Goal: Information Seeking & Learning: Compare options

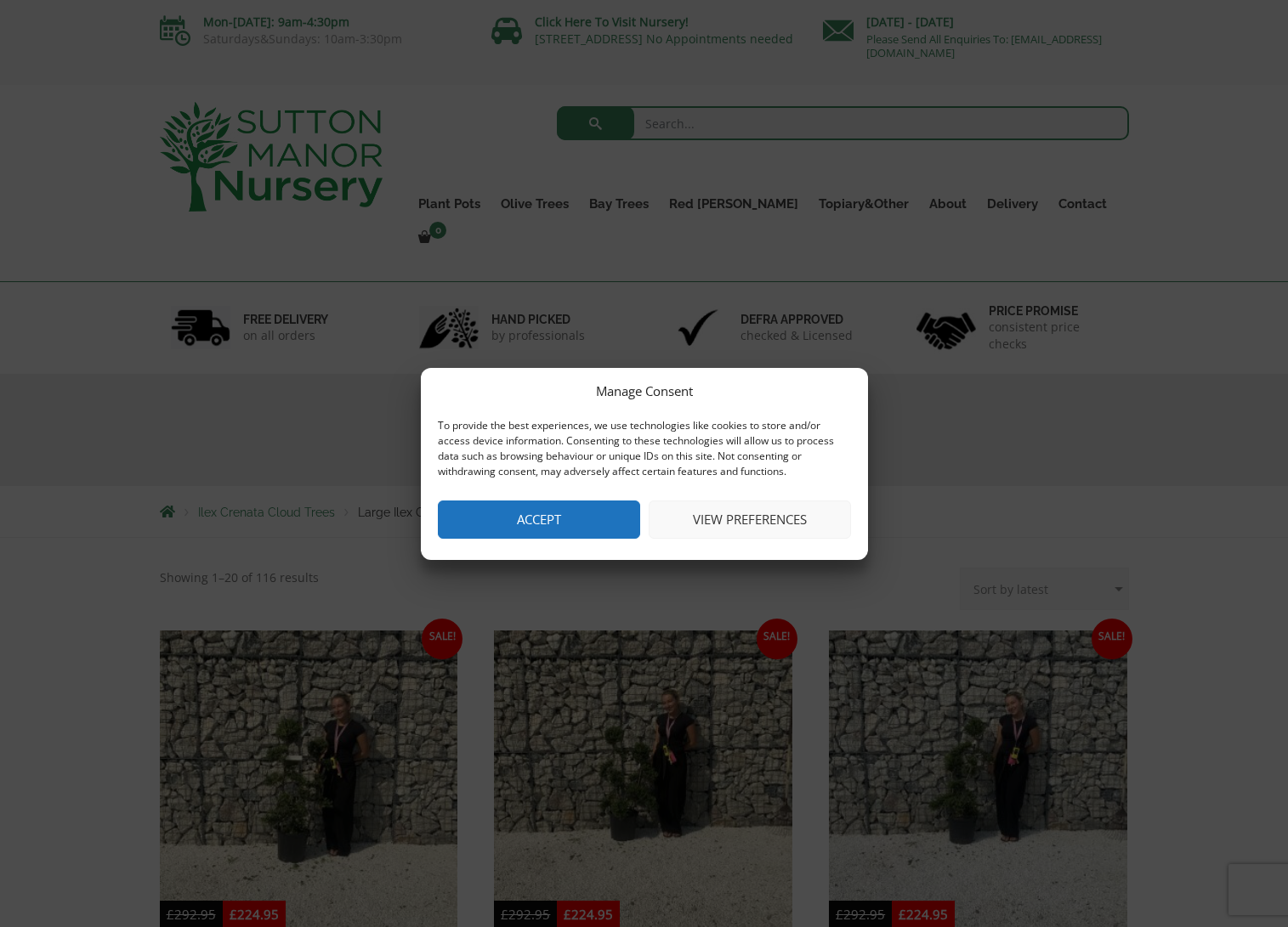
click at [571, 517] on button "Accept" at bounding box center [539, 519] width 202 height 38
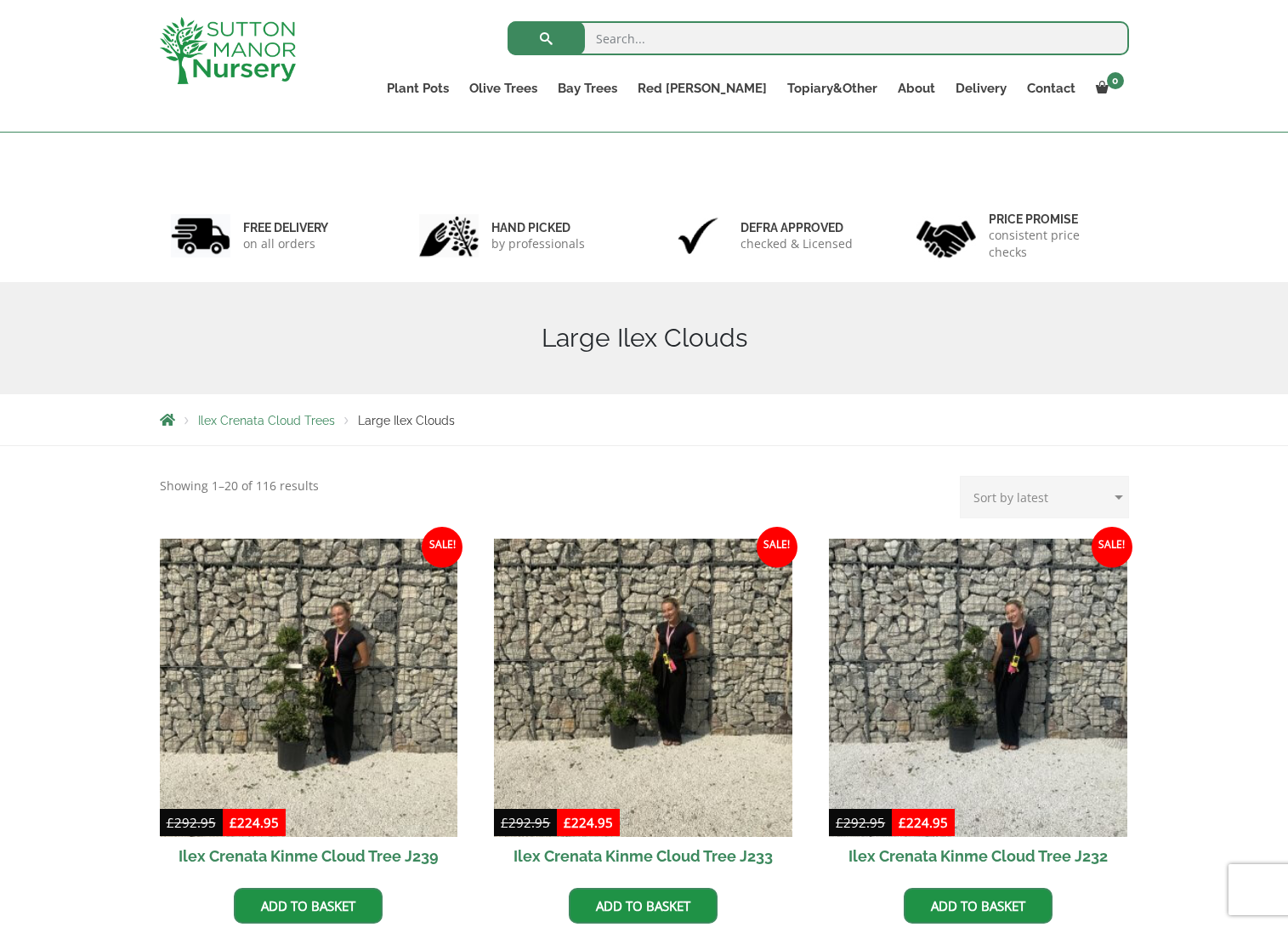
scroll to position [310, 0]
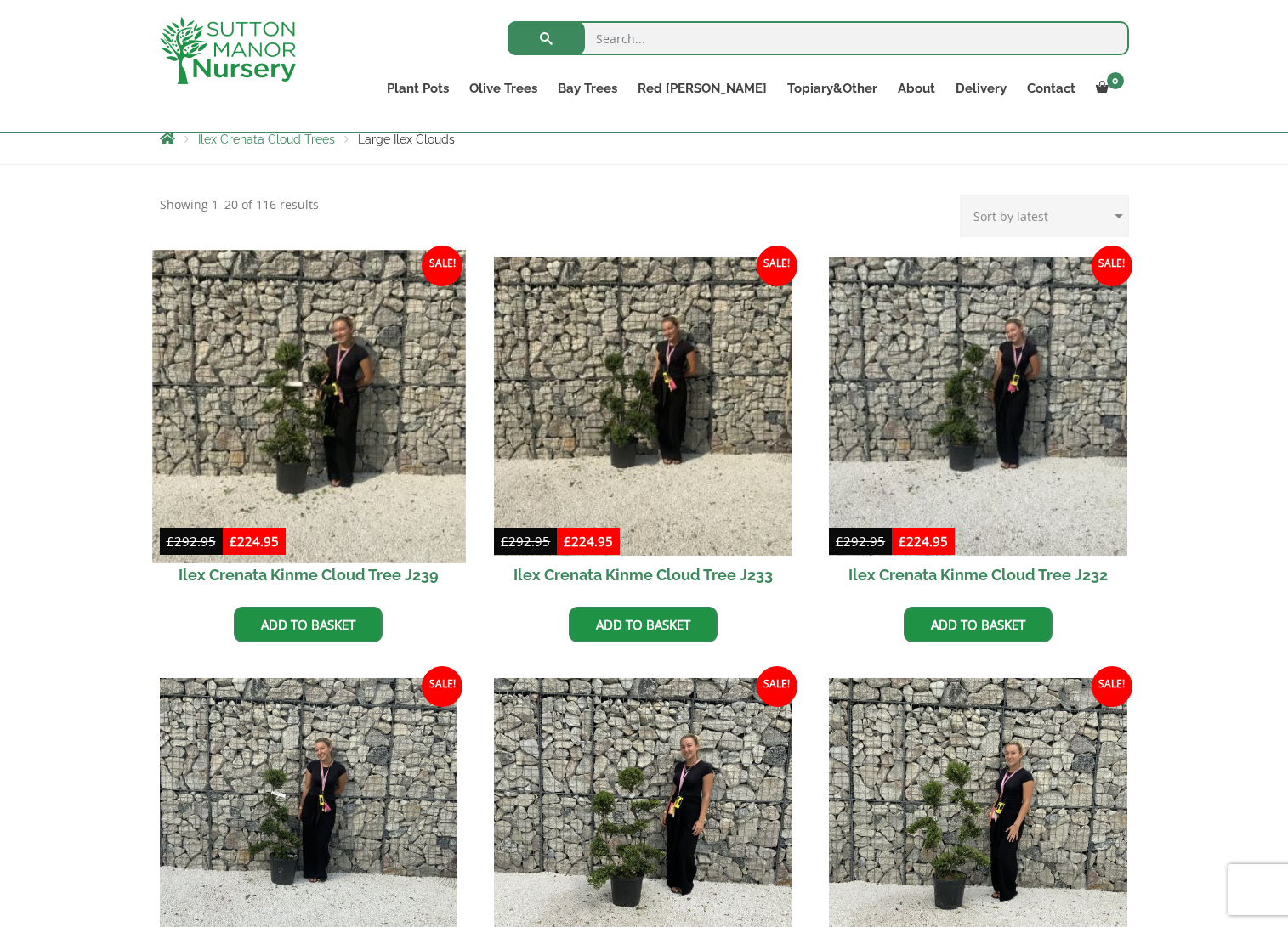
click at [331, 424] on img at bounding box center [308, 406] width 313 height 313
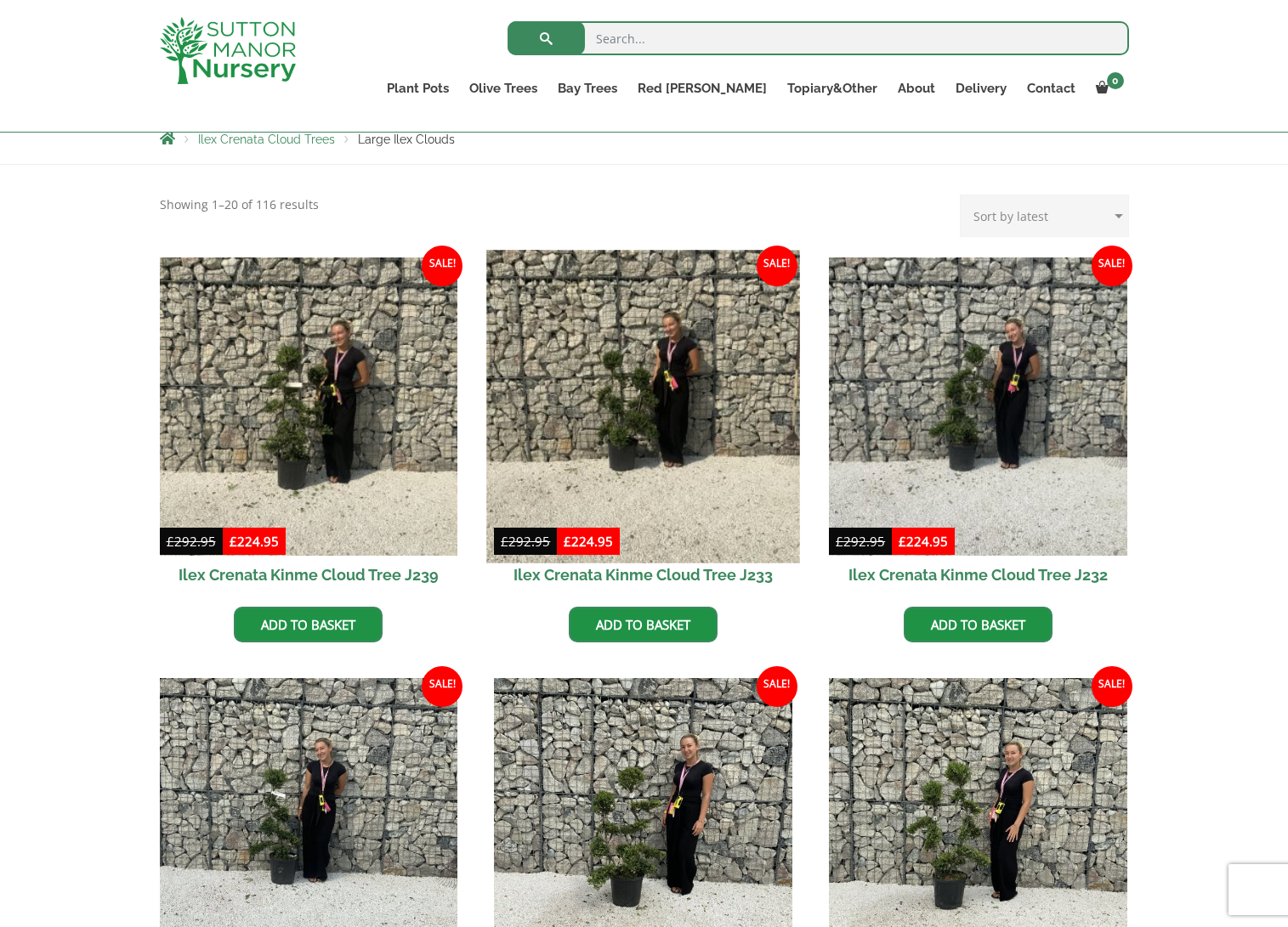
click at [603, 401] on img at bounding box center [643, 406] width 313 height 313
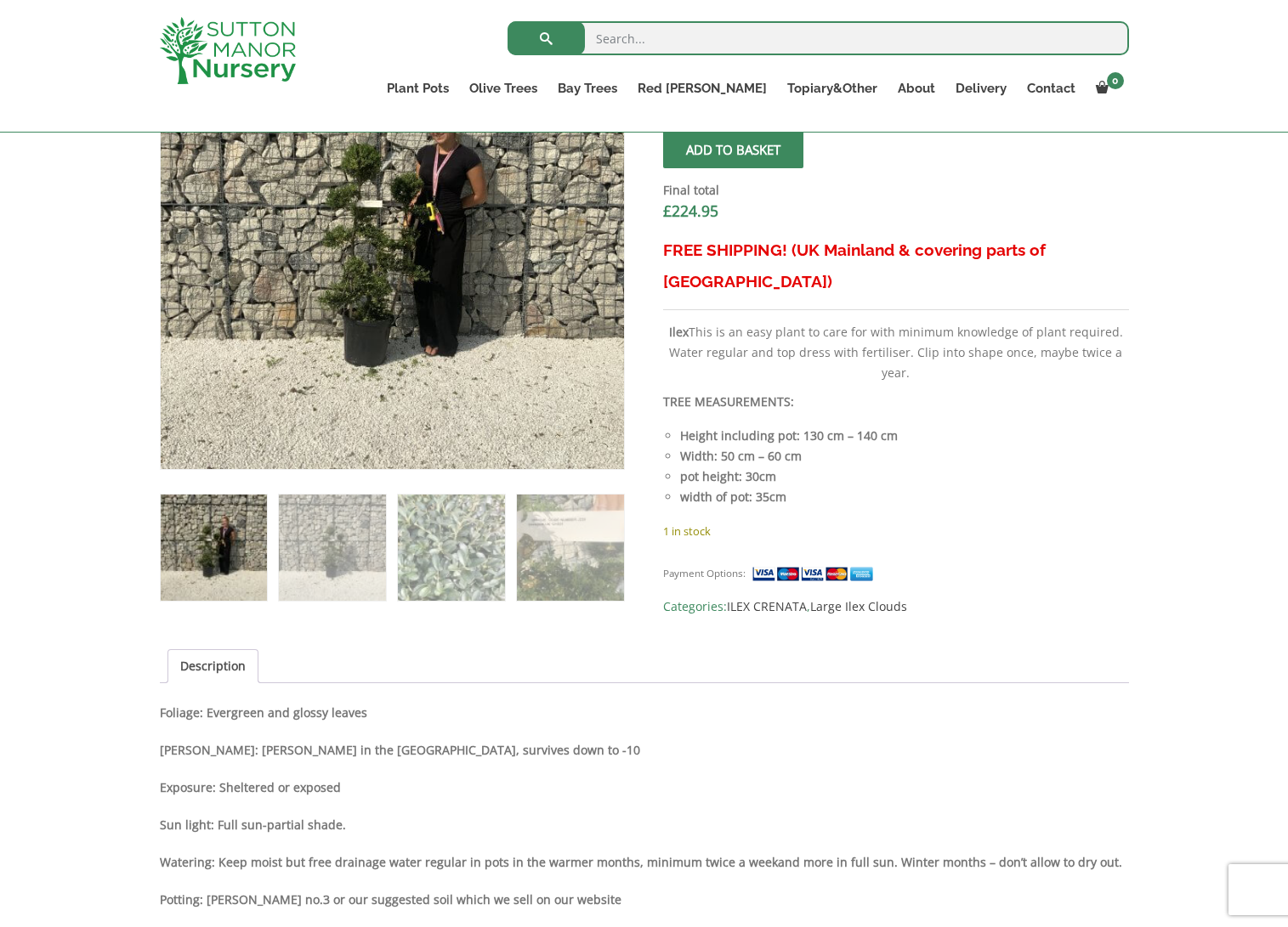
scroll to position [680, 0]
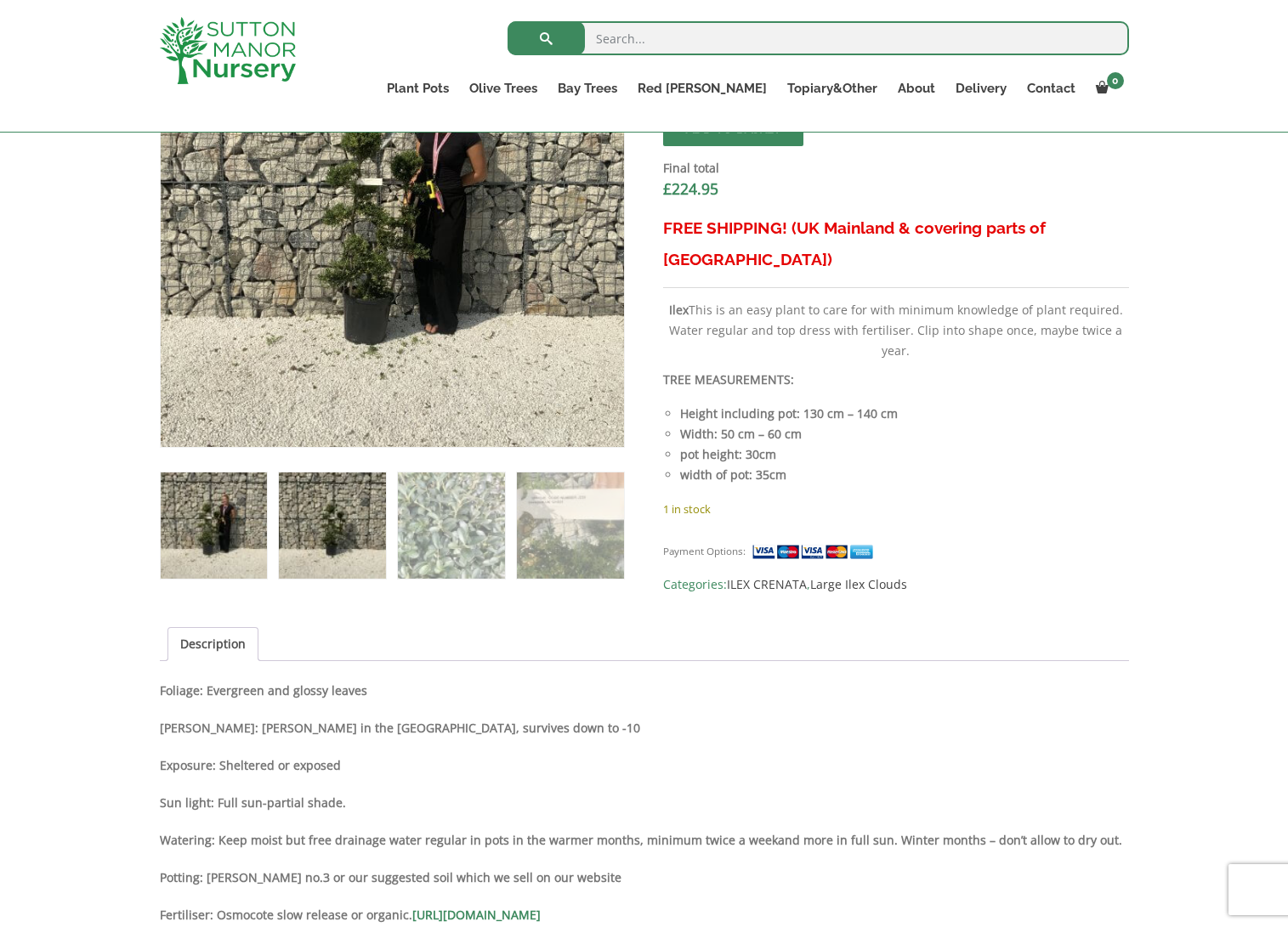
click at [329, 515] on img at bounding box center [332, 525] width 106 height 106
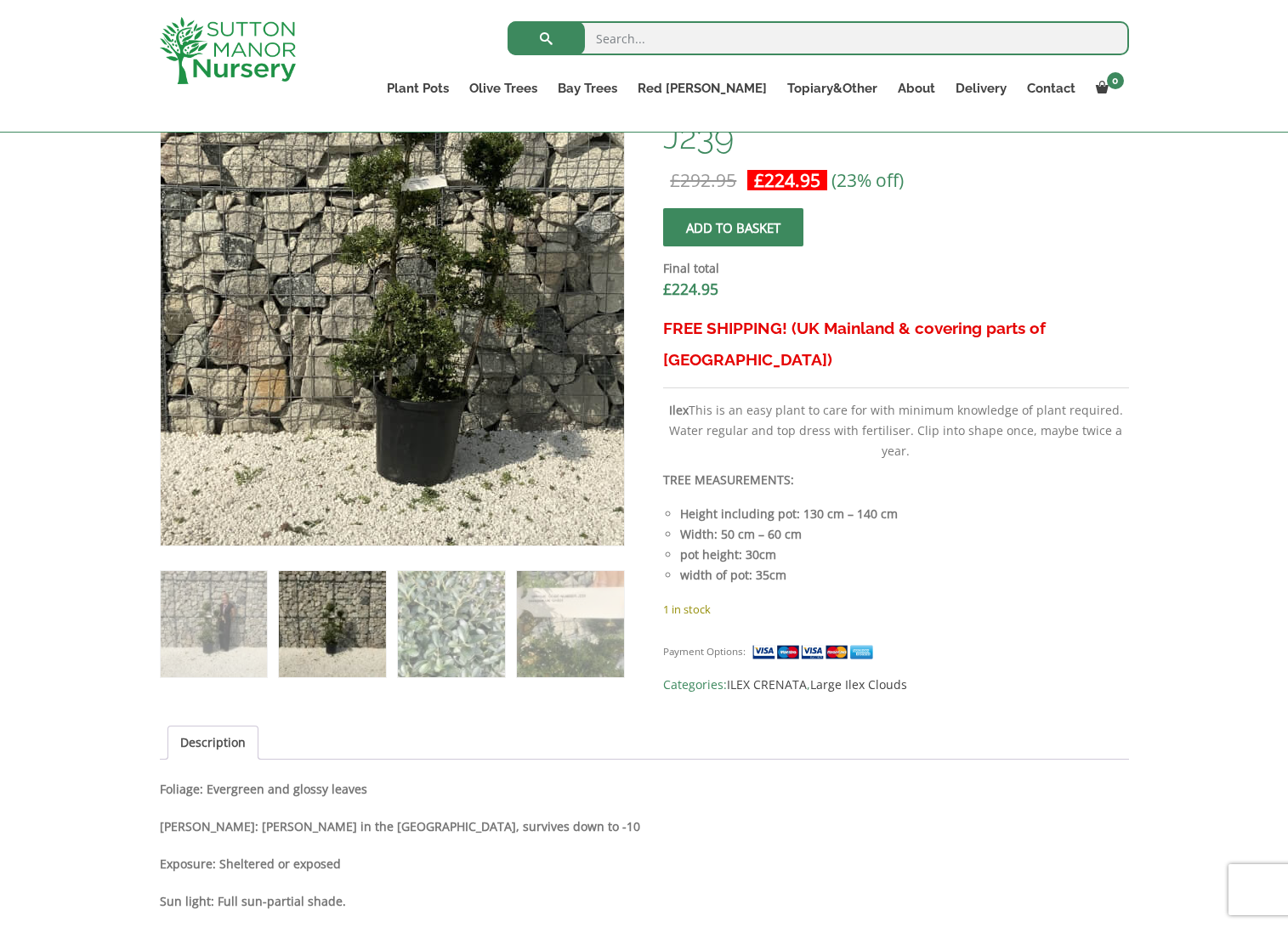
scroll to position [425, 0]
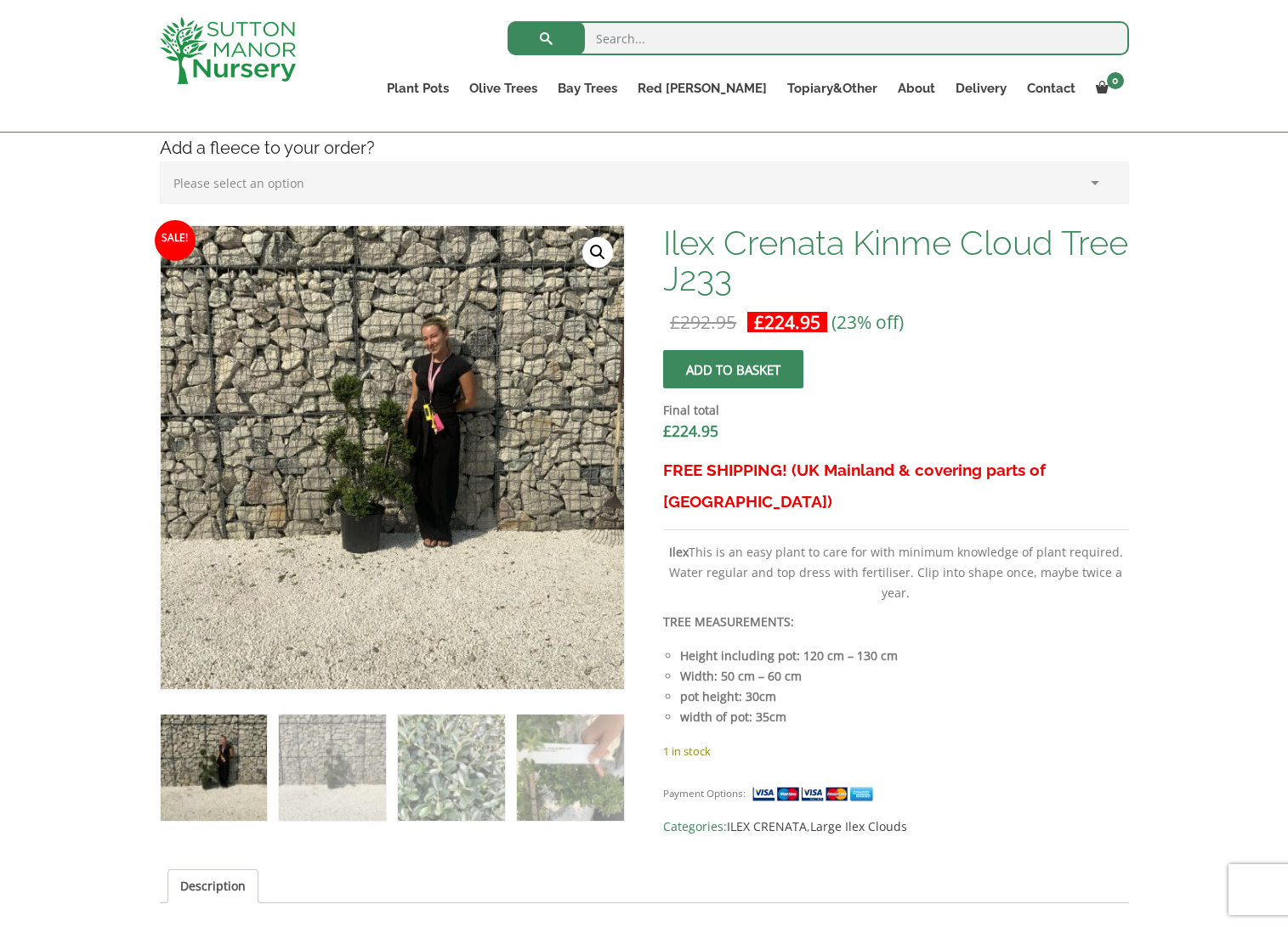
scroll to position [765, 0]
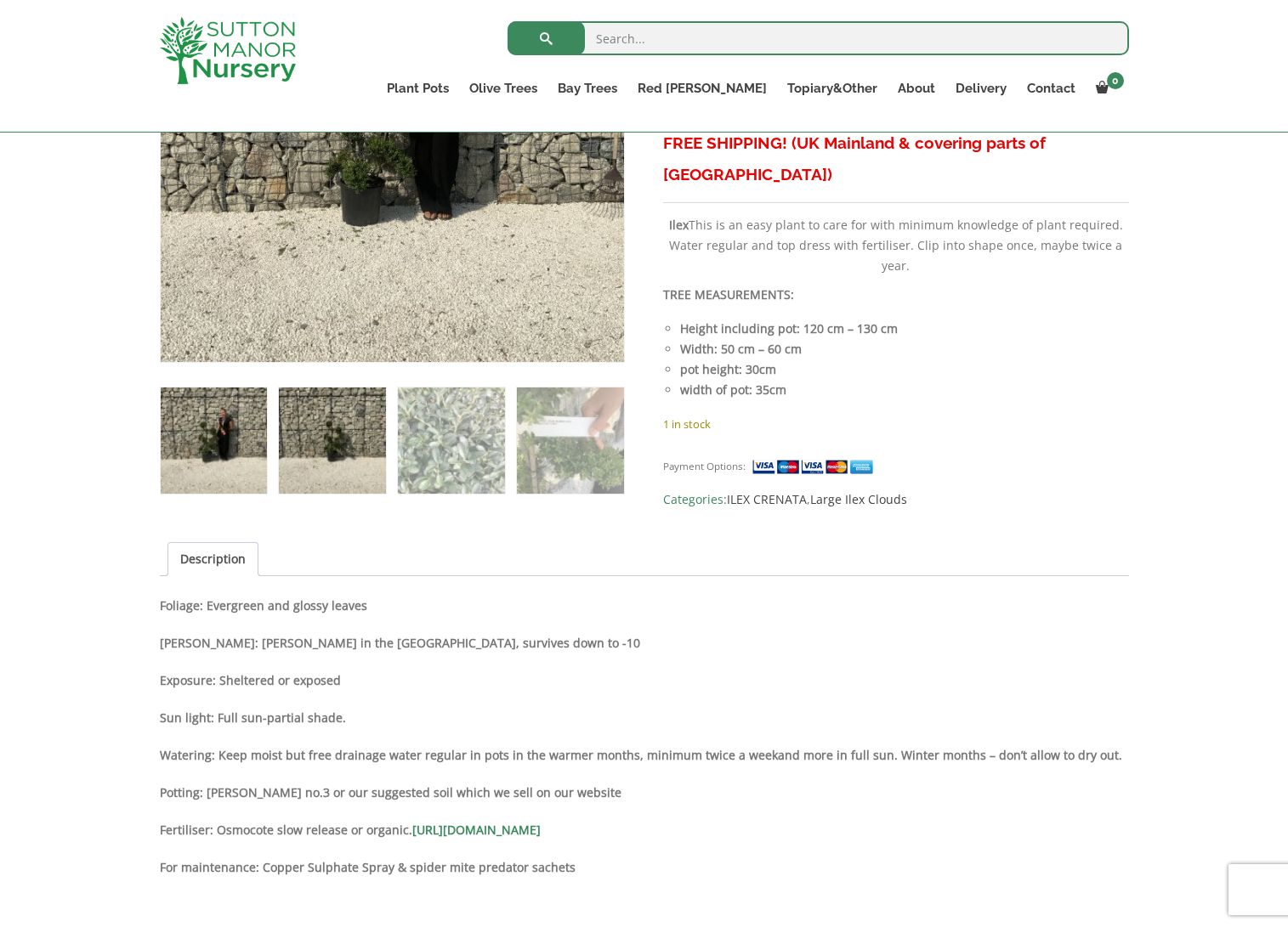
click at [323, 469] on img at bounding box center [332, 441] width 106 height 106
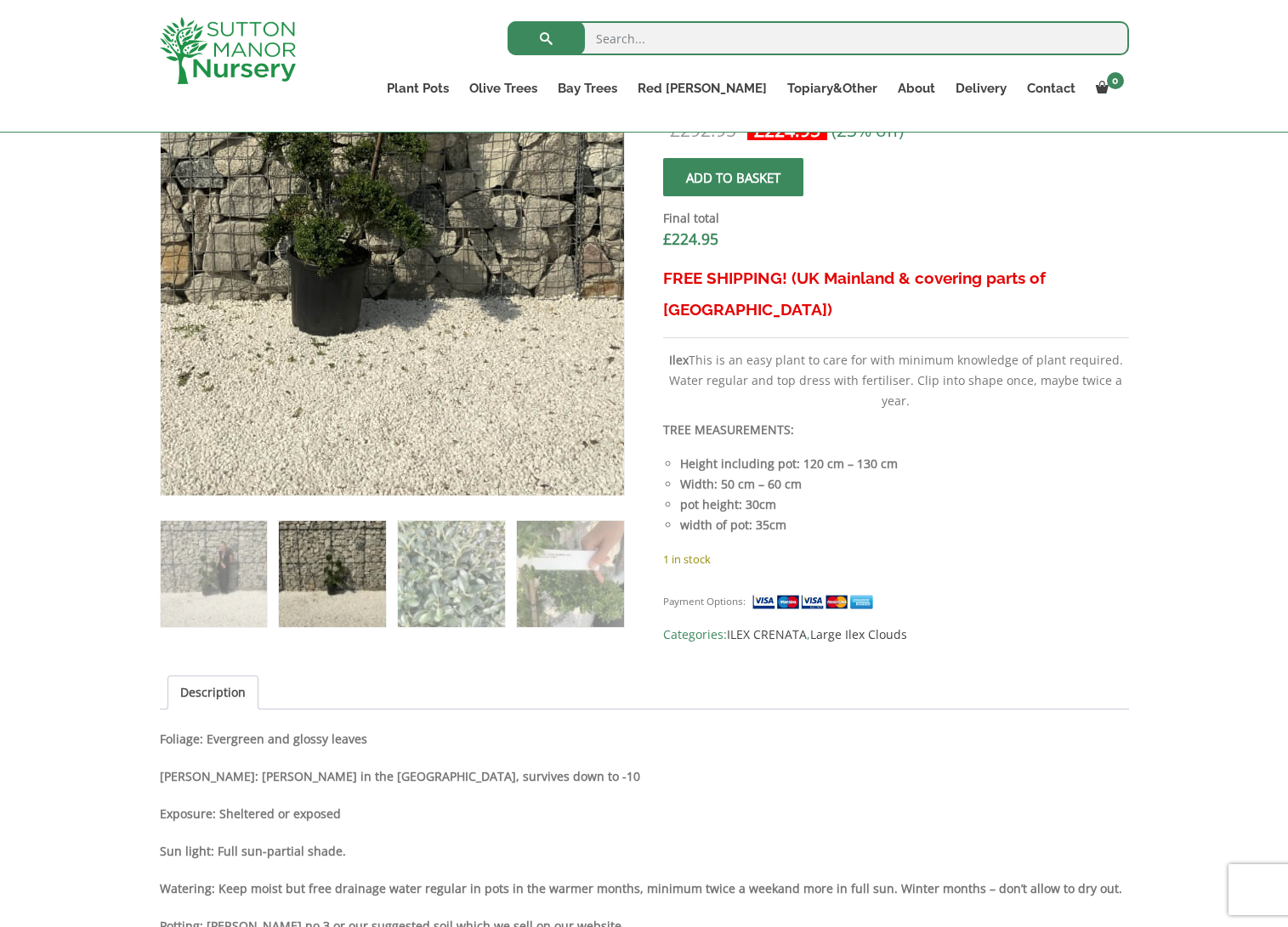
scroll to position [425, 0]
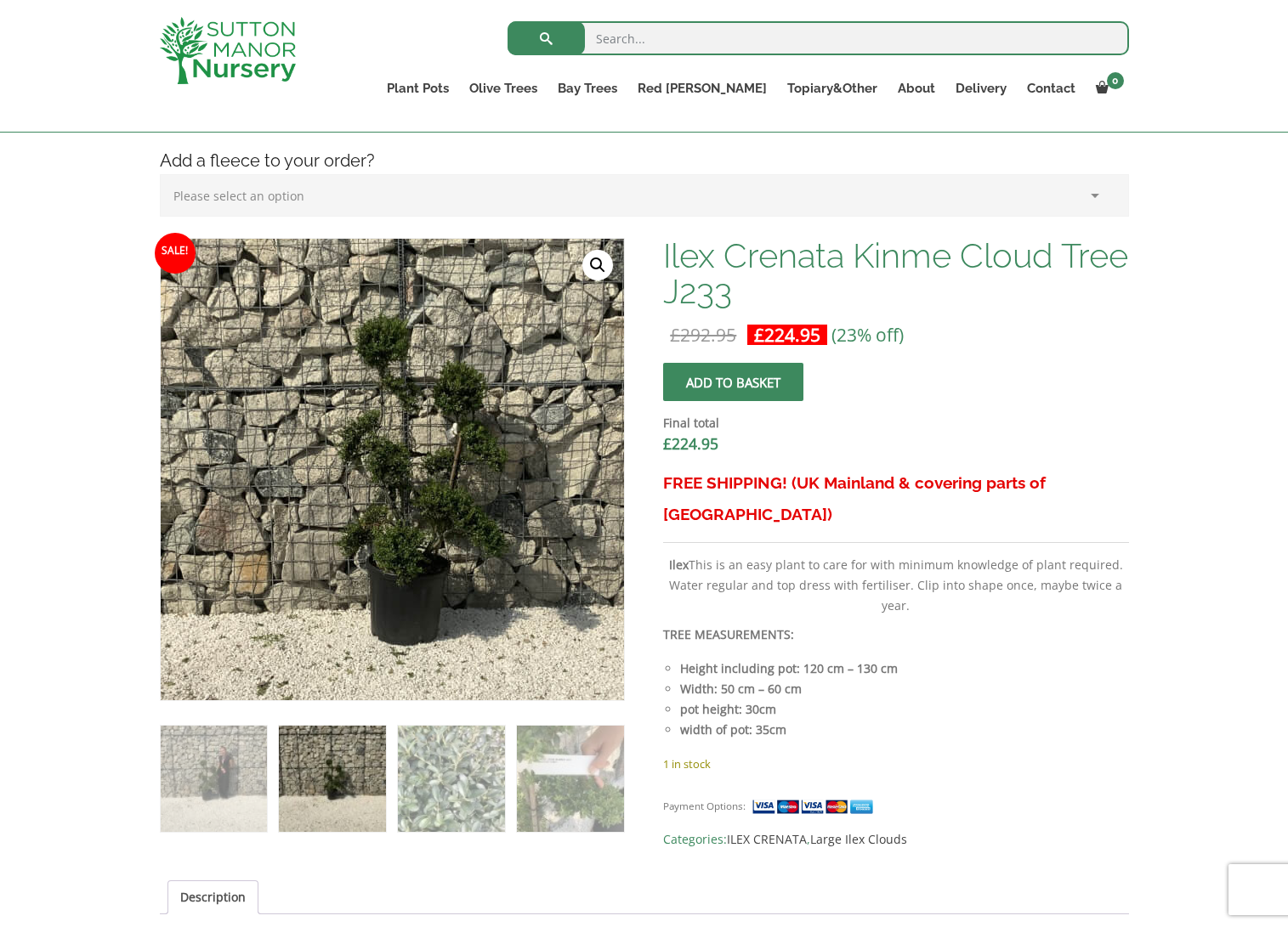
click at [373, 465] on img at bounding box center [410, 474] width 850 height 850
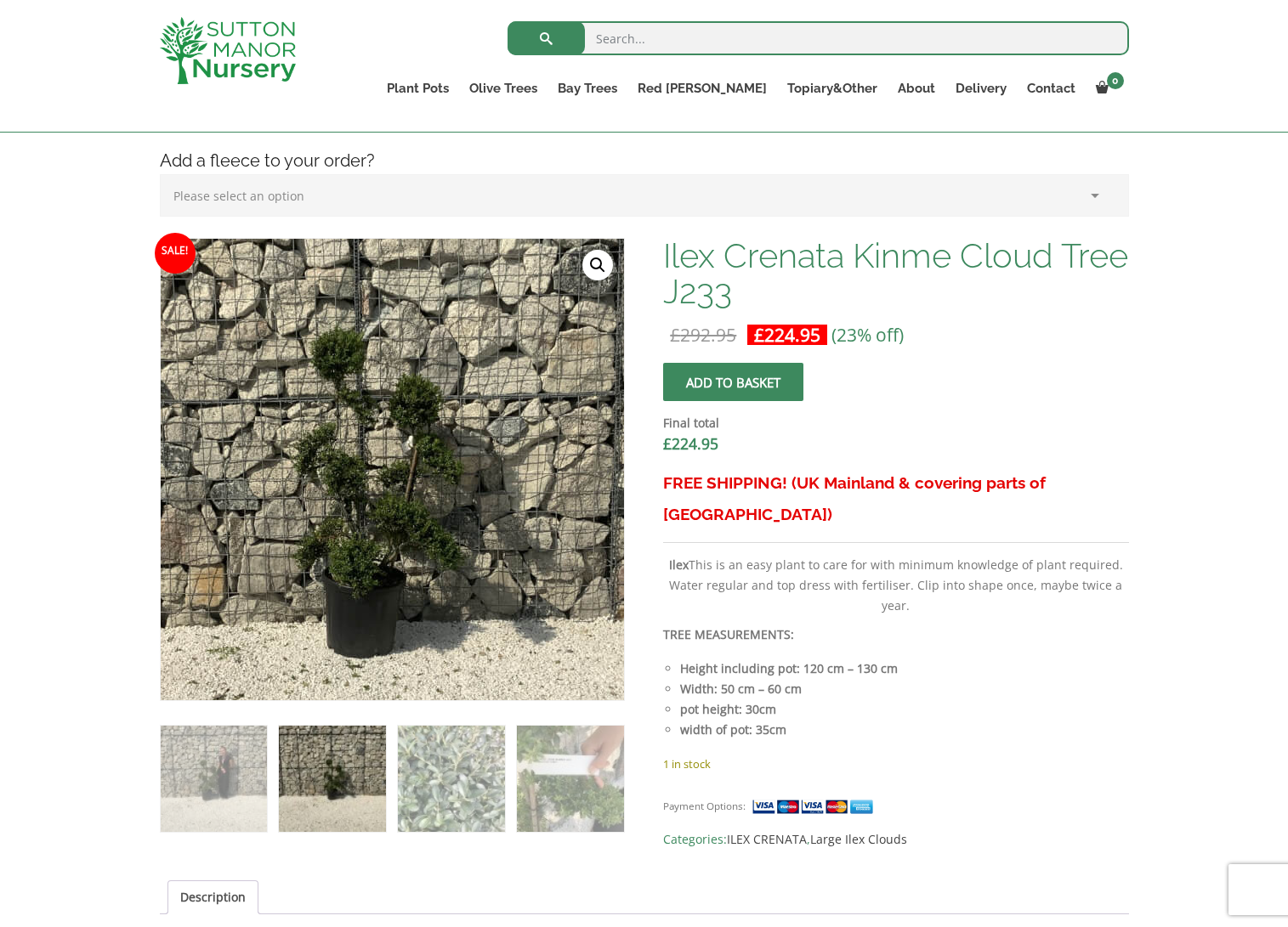
click at [425, 451] on img at bounding box center [365, 487] width 850 height 850
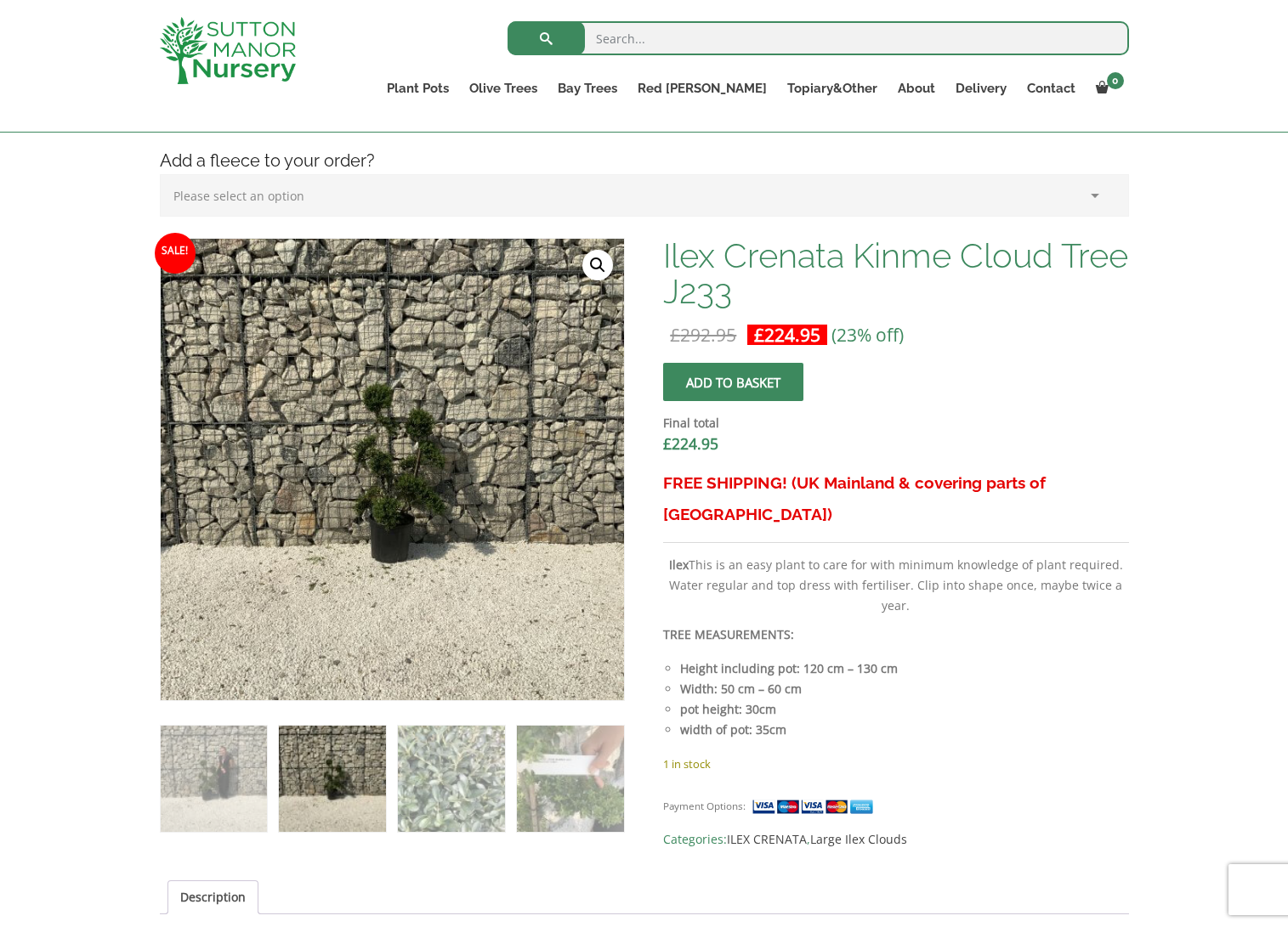
click at [597, 264] on link "🔍" at bounding box center [598, 265] width 31 height 31
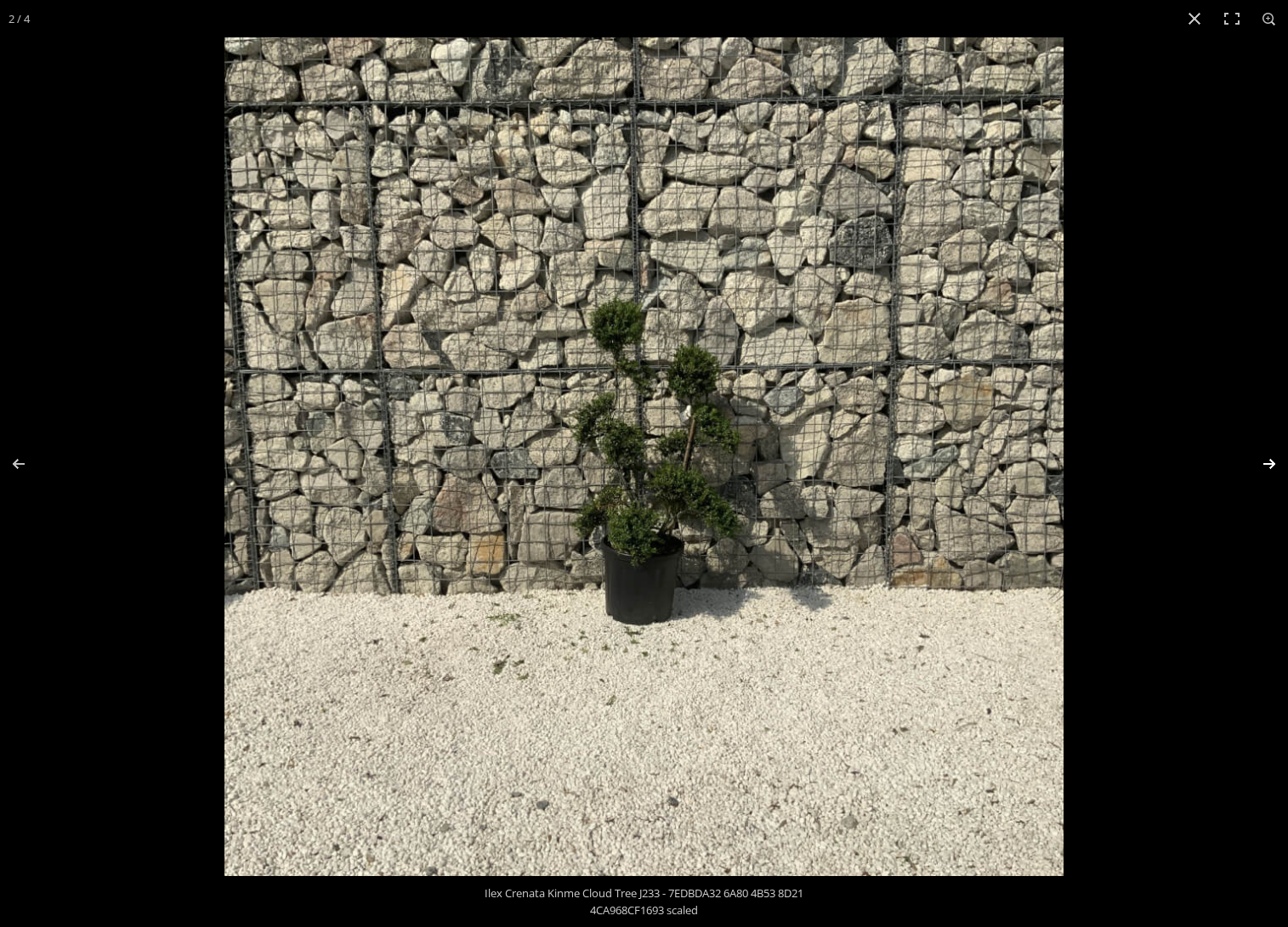
click at [1266, 462] on button "Next (arrow right)" at bounding box center [1258, 464] width 60 height 85
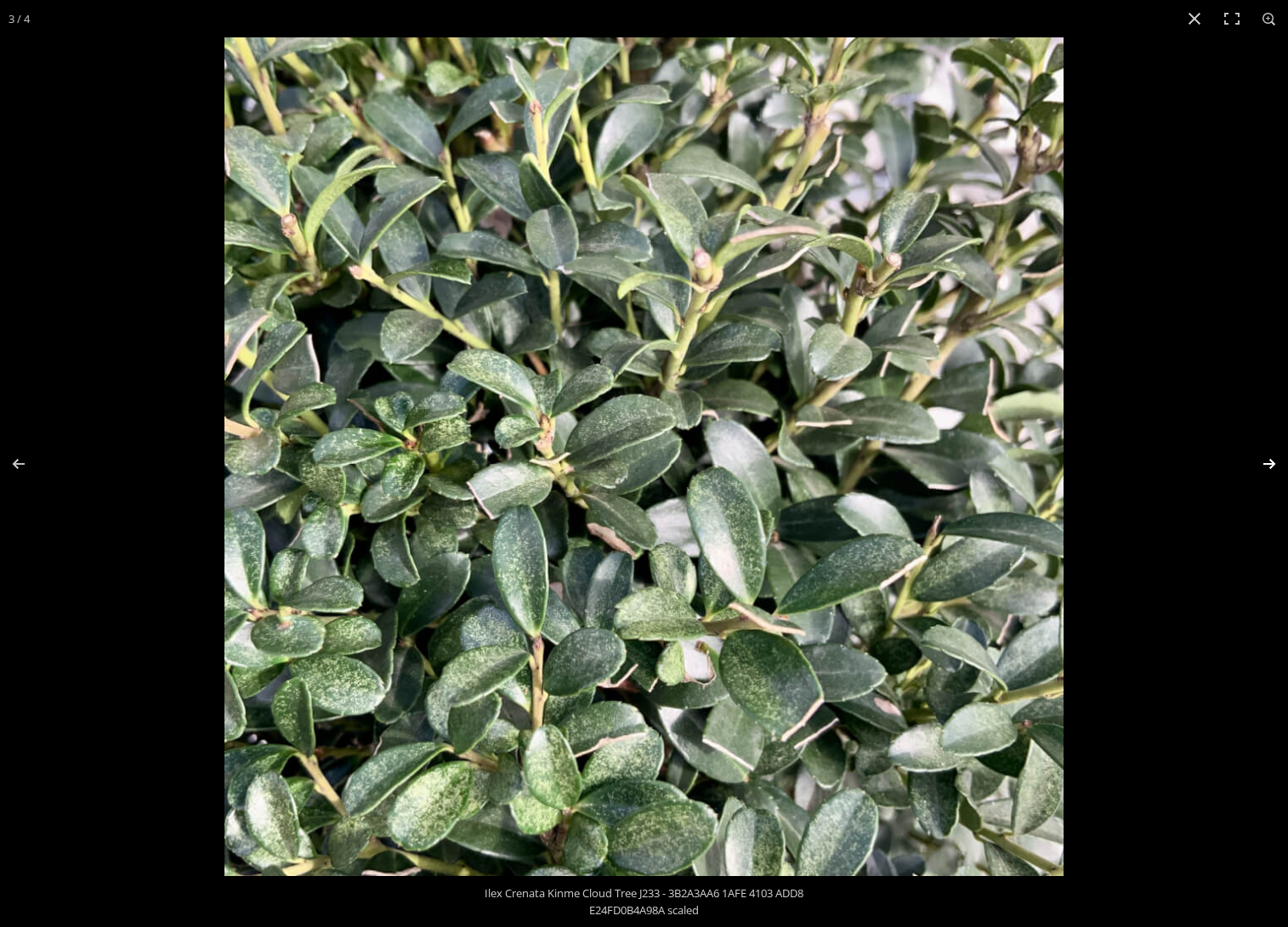
click at [1266, 462] on button "Next (arrow right)" at bounding box center [1258, 464] width 60 height 85
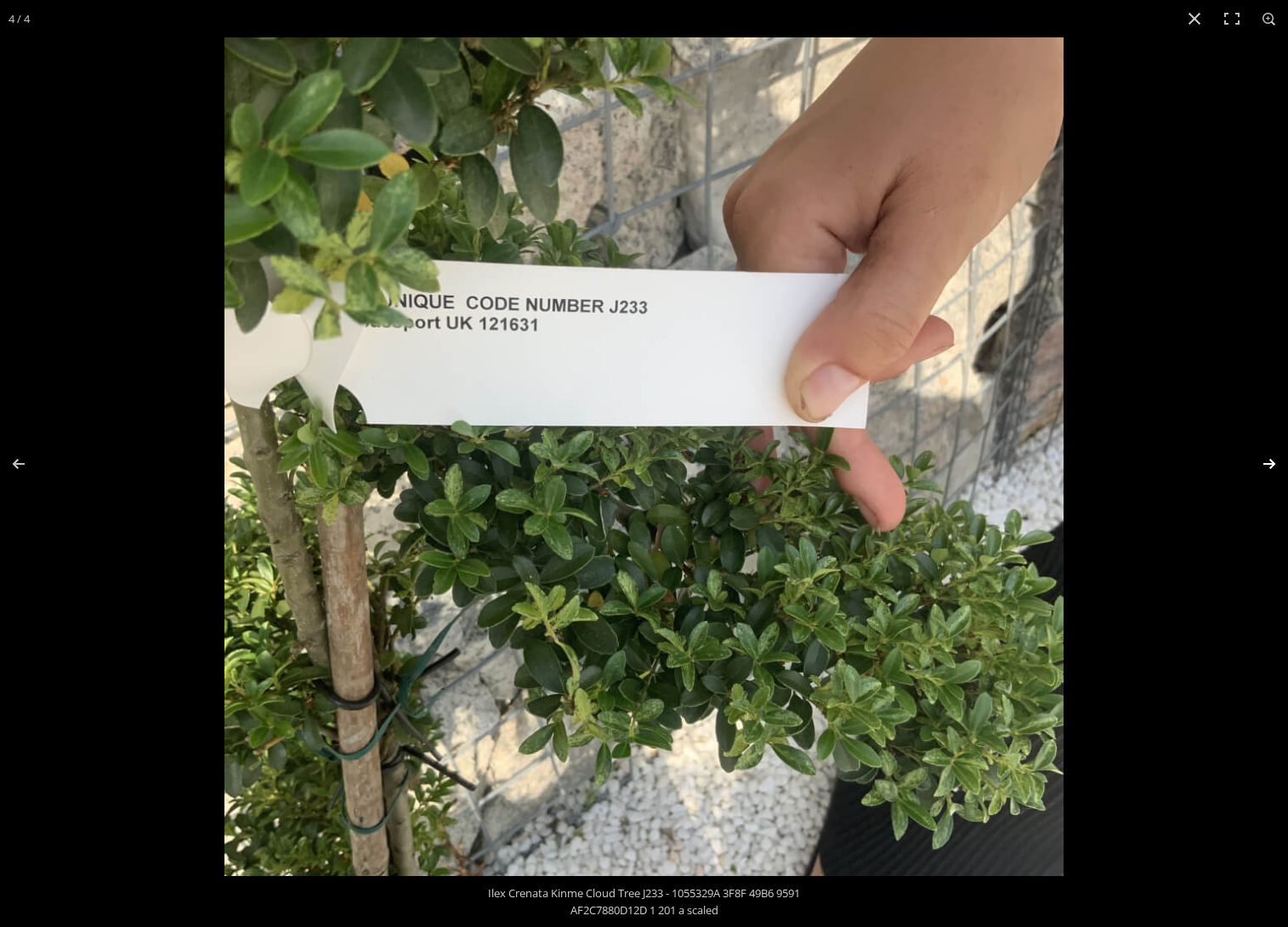
click at [1263, 462] on button "Next (arrow right)" at bounding box center [1258, 464] width 60 height 85
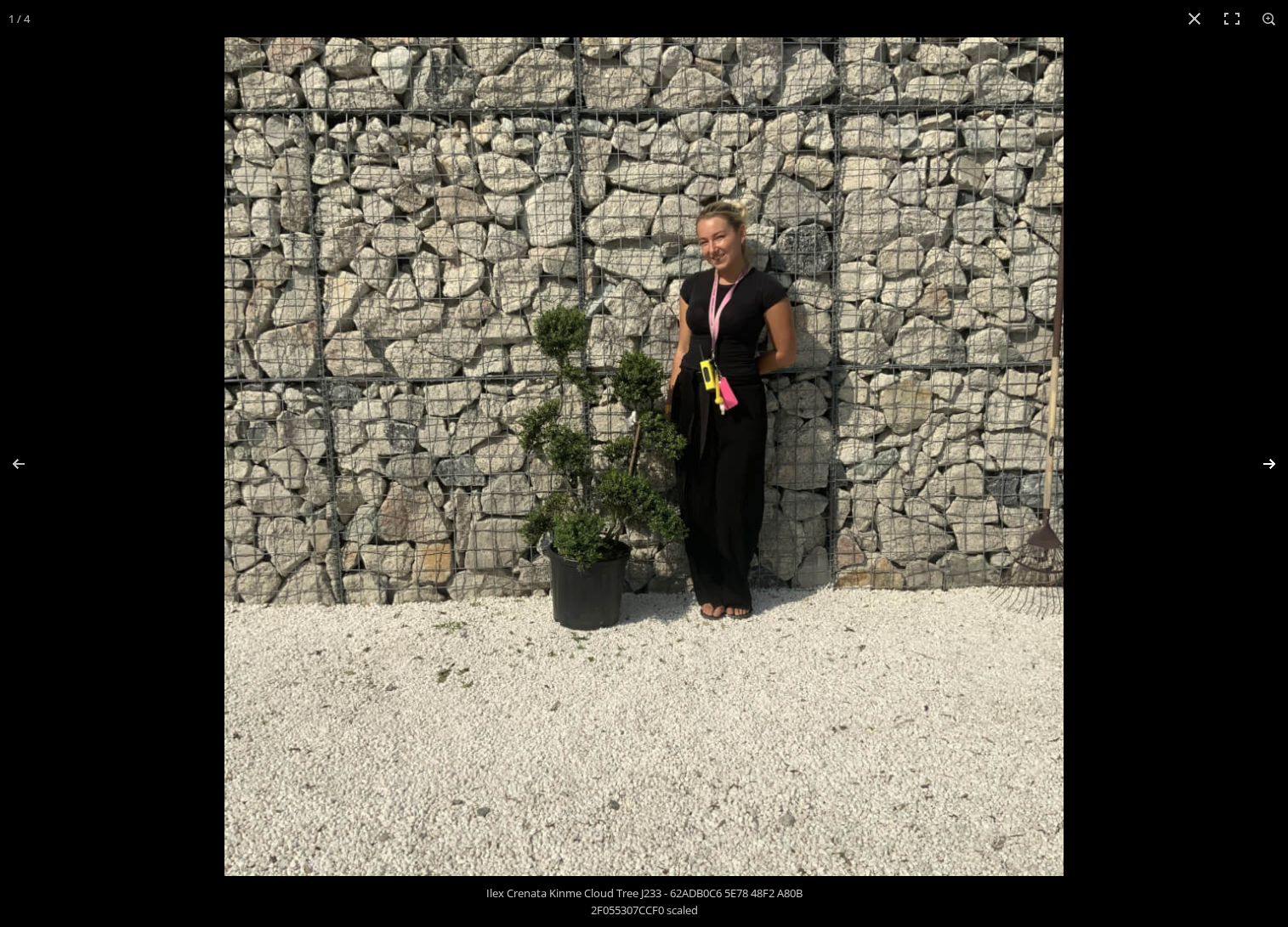
click at [1257, 463] on button "Next (arrow right)" at bounding box center [1258, 464] width 60 height 85
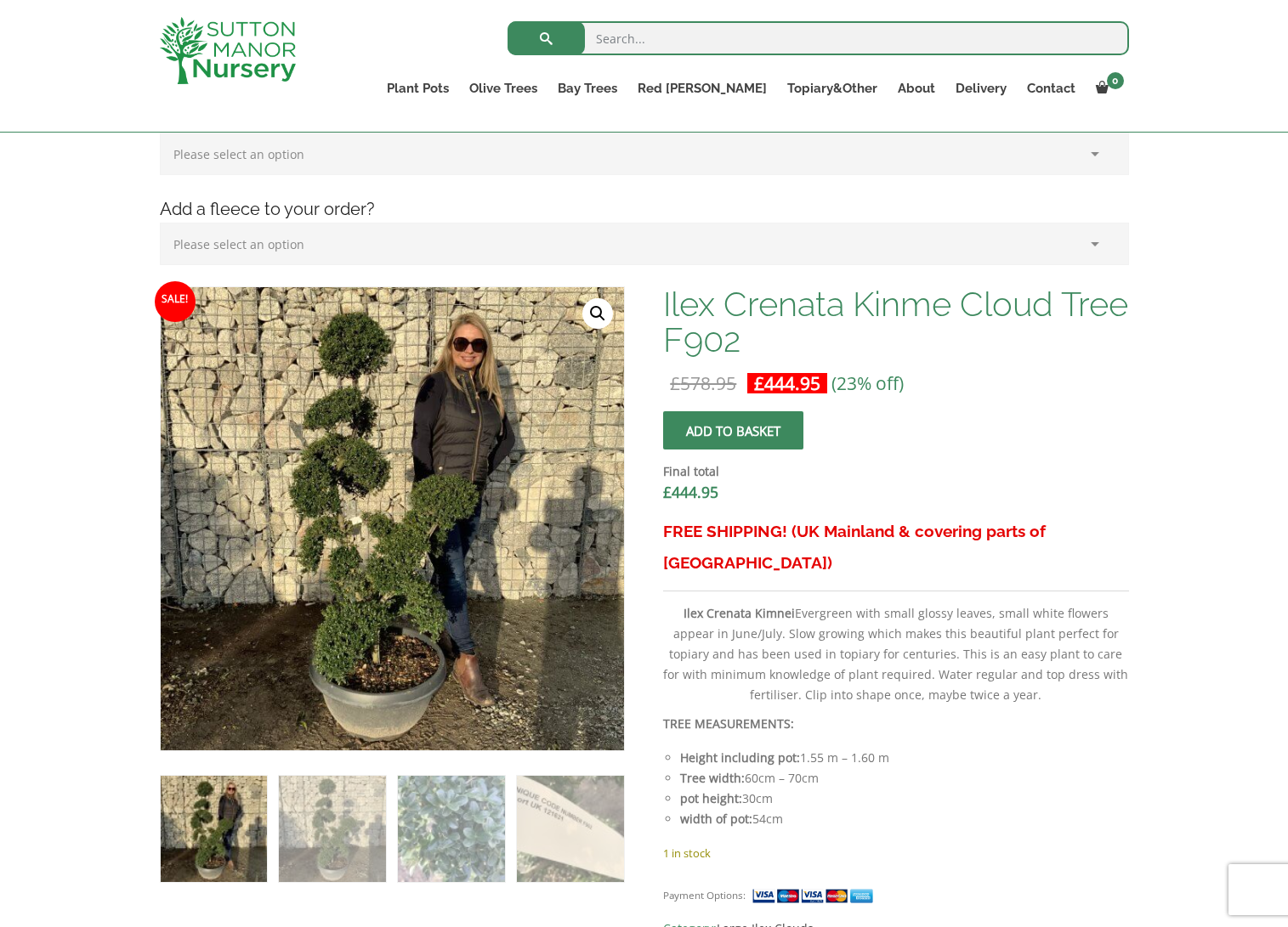
scroll to position [425, 0]
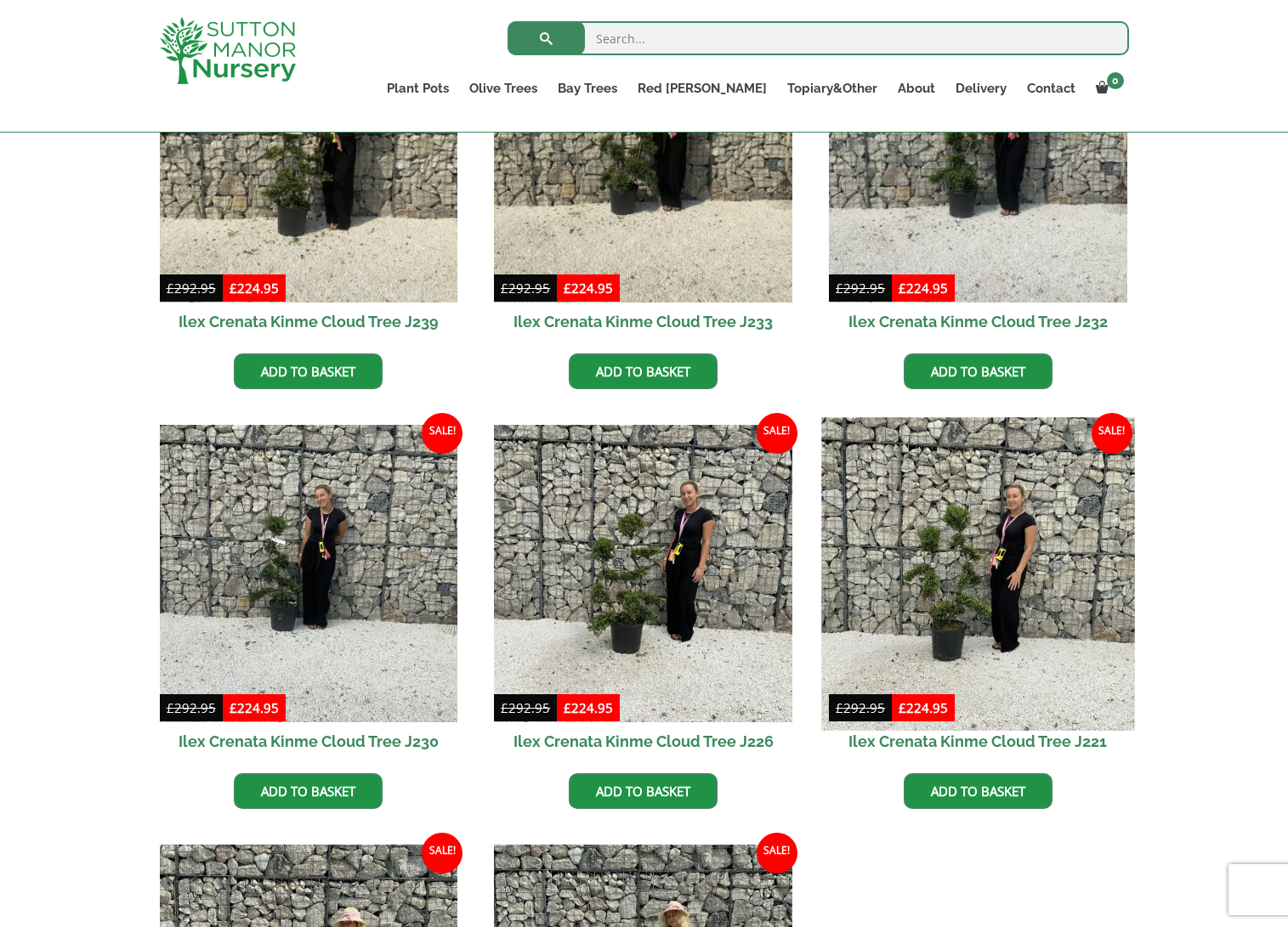
scroll to position [564, 0]
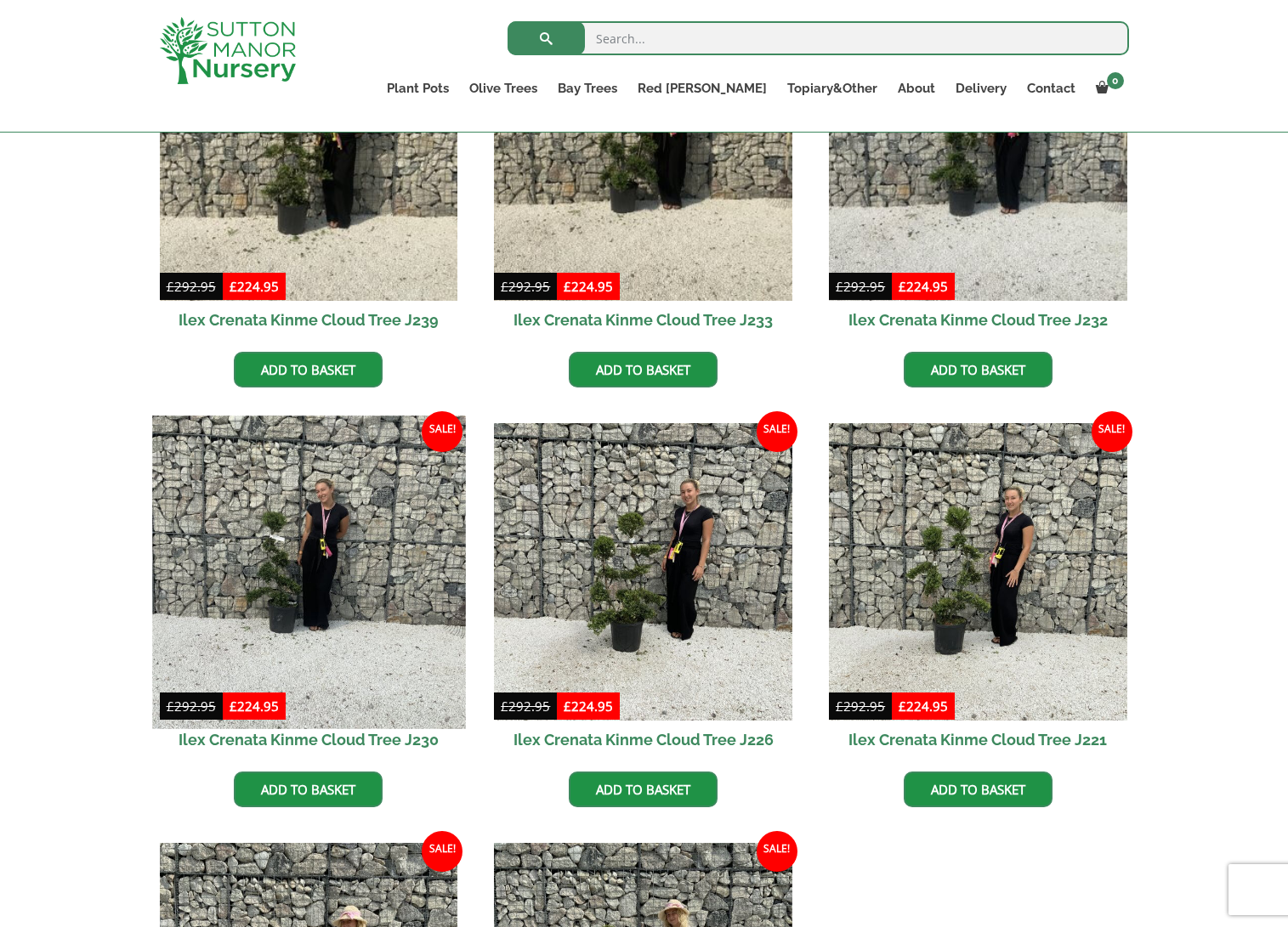
click at [254, 566] on img at bounding box center [308, 571] width 313 height 313
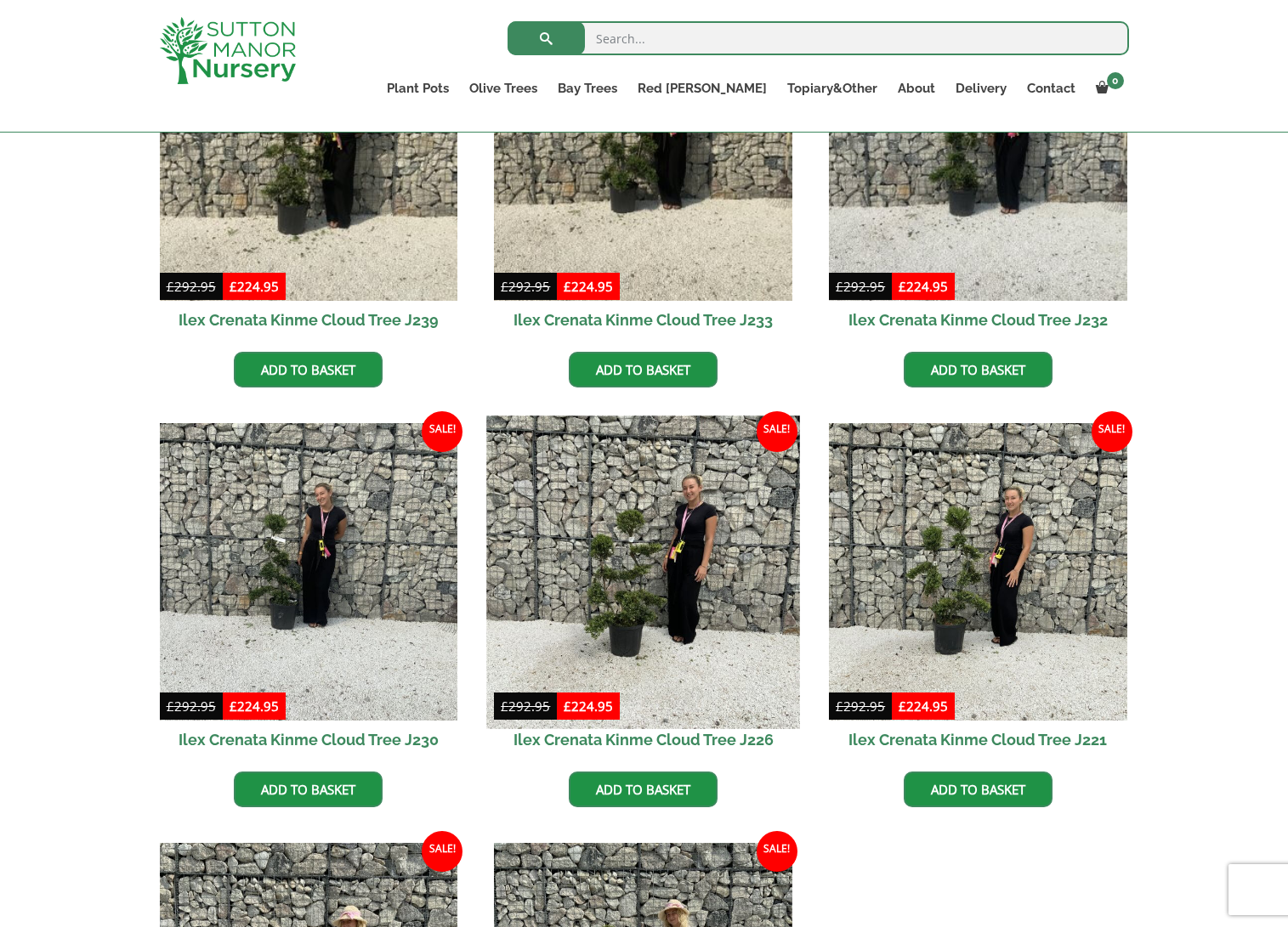
click at [636, 579] on img at bounding box center [643, 571] width 313 height 313
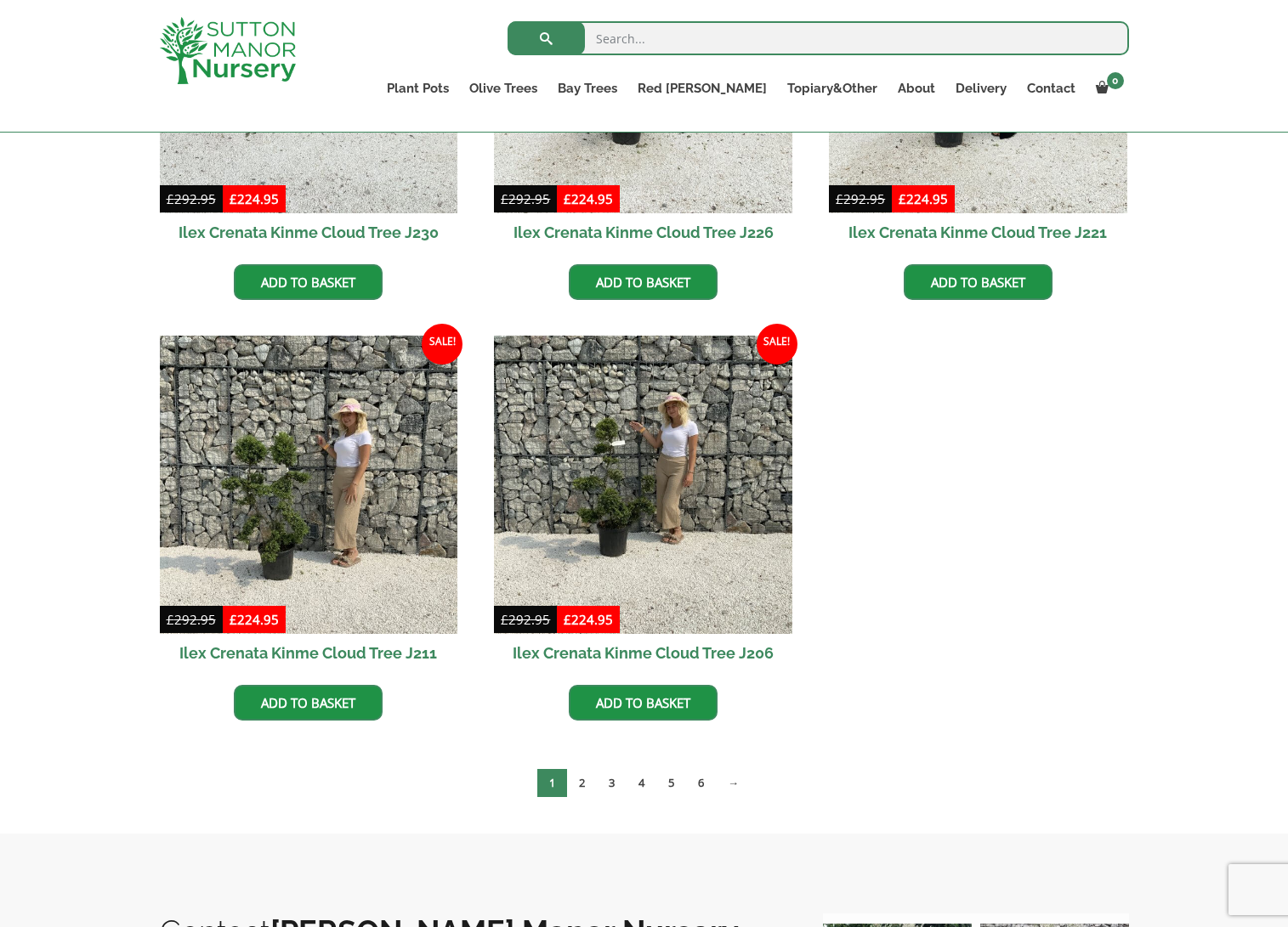
scroll to position [1074, 0]
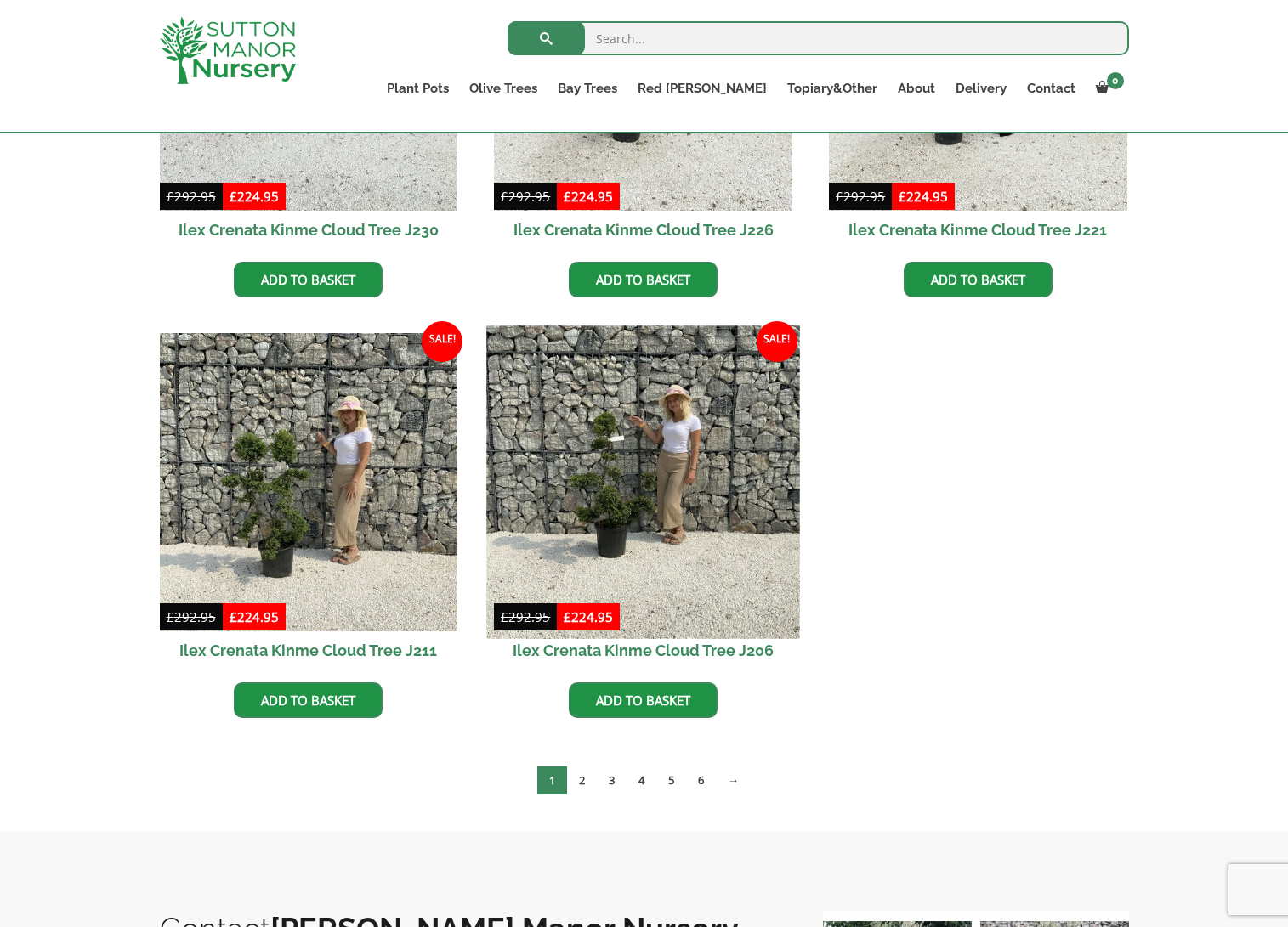
click at [631, 498] on img at bounding box center [643, 481] width 313 height 313
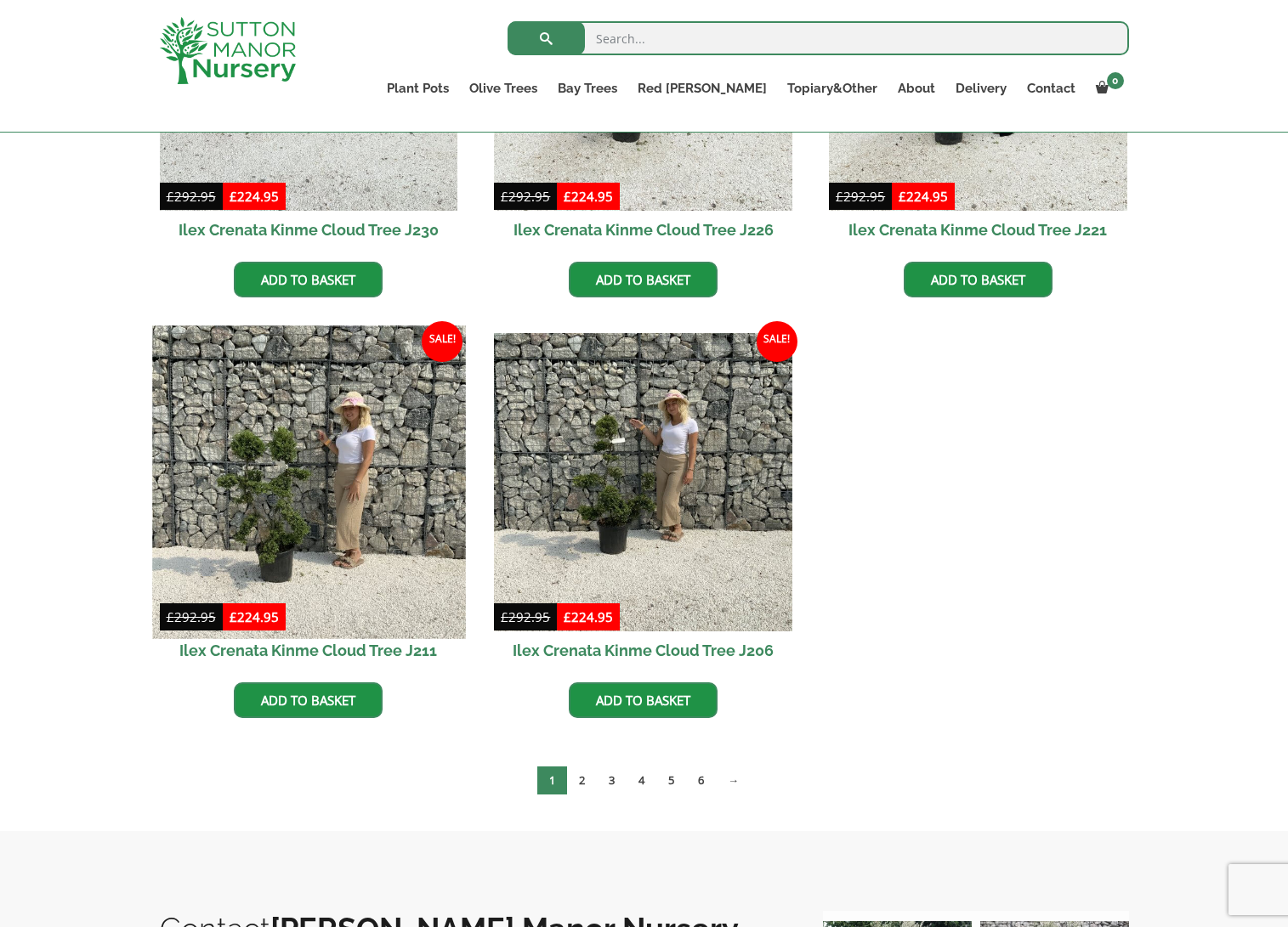
click at [276, 519] on img at bounding box center [308, 481] width 313 height 313
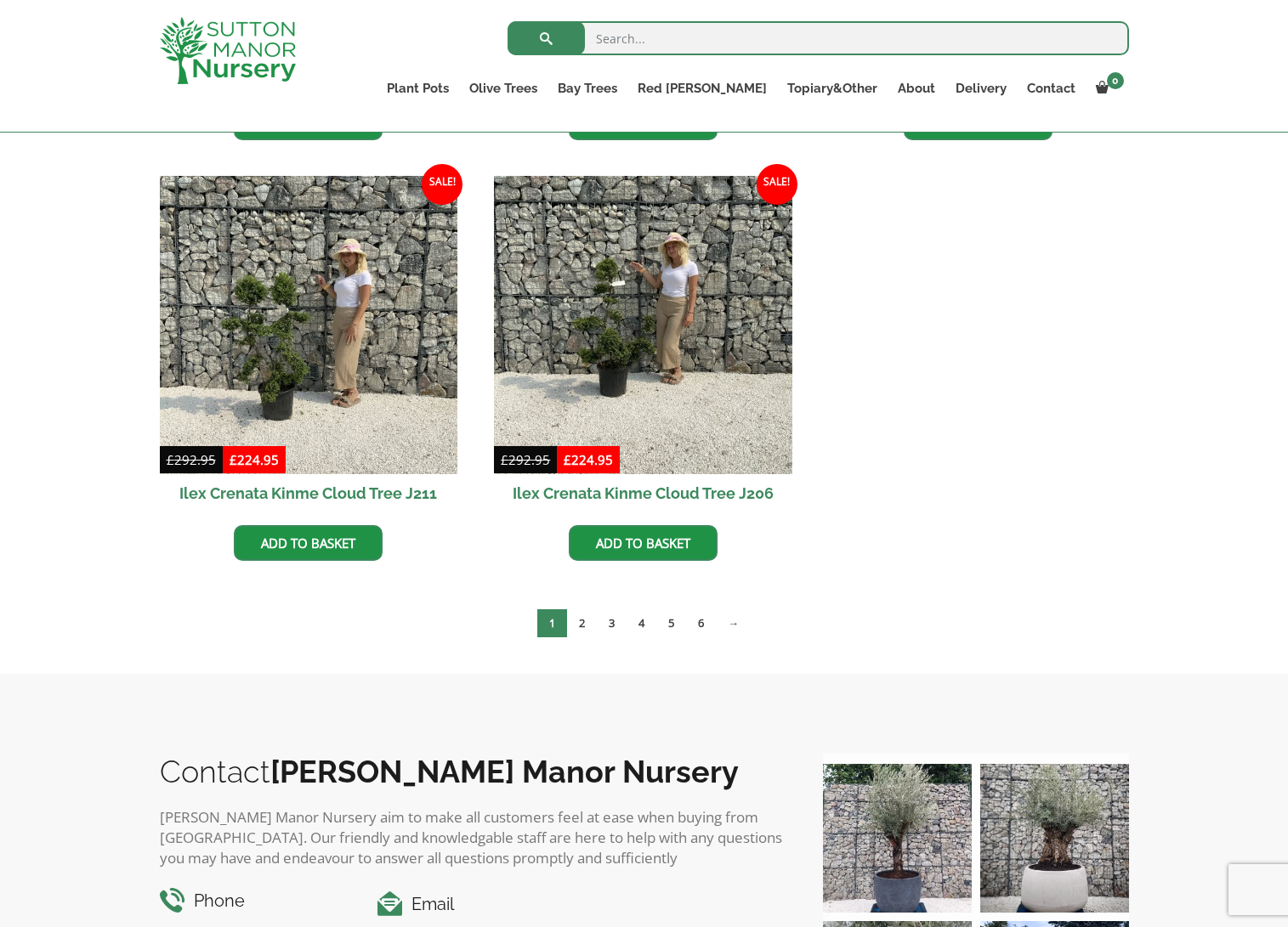
scroll to position [1245, 0]
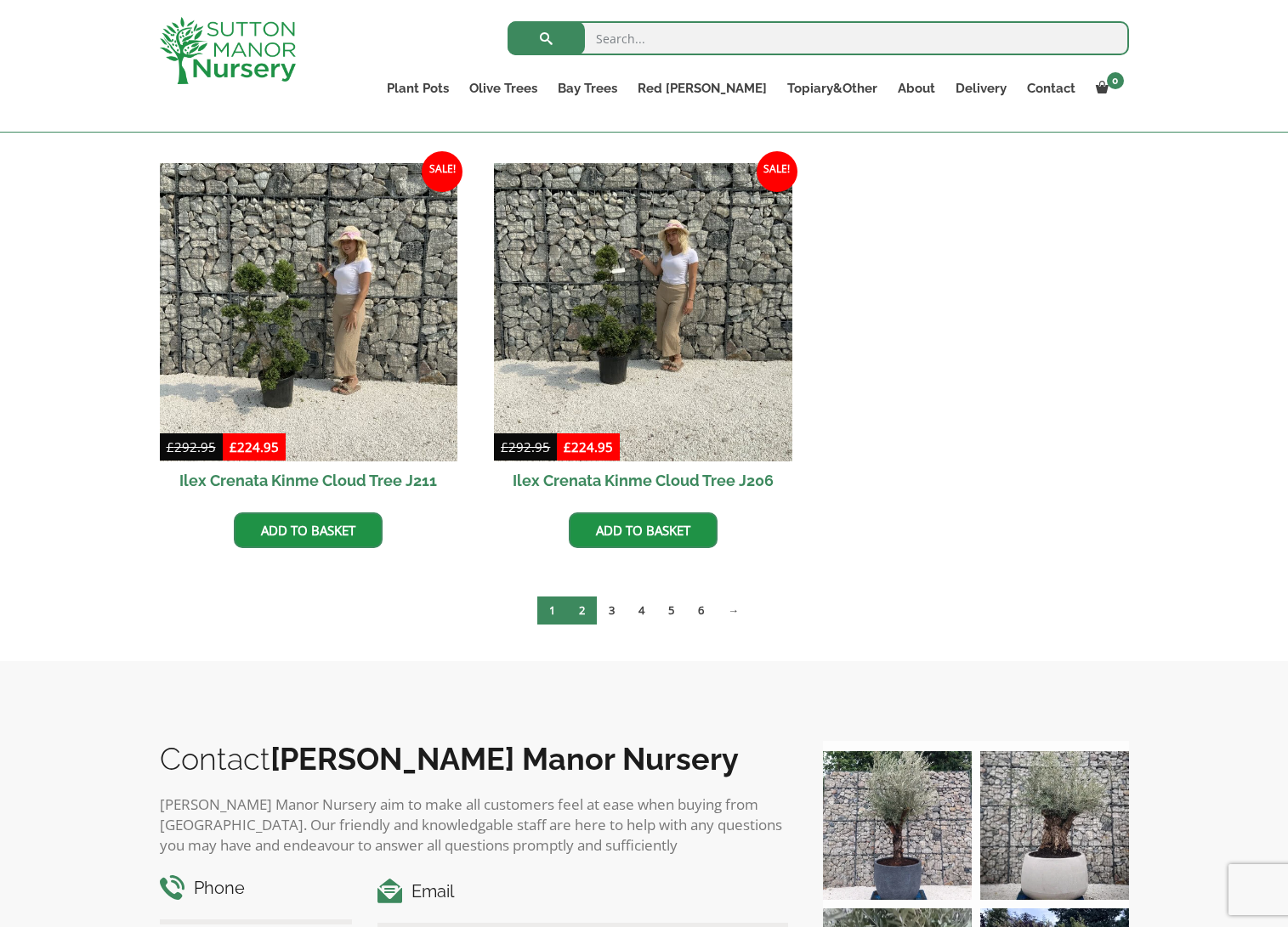
click at [585, 616] on link "2" at bounding box center [582, 610] width 30 height 28
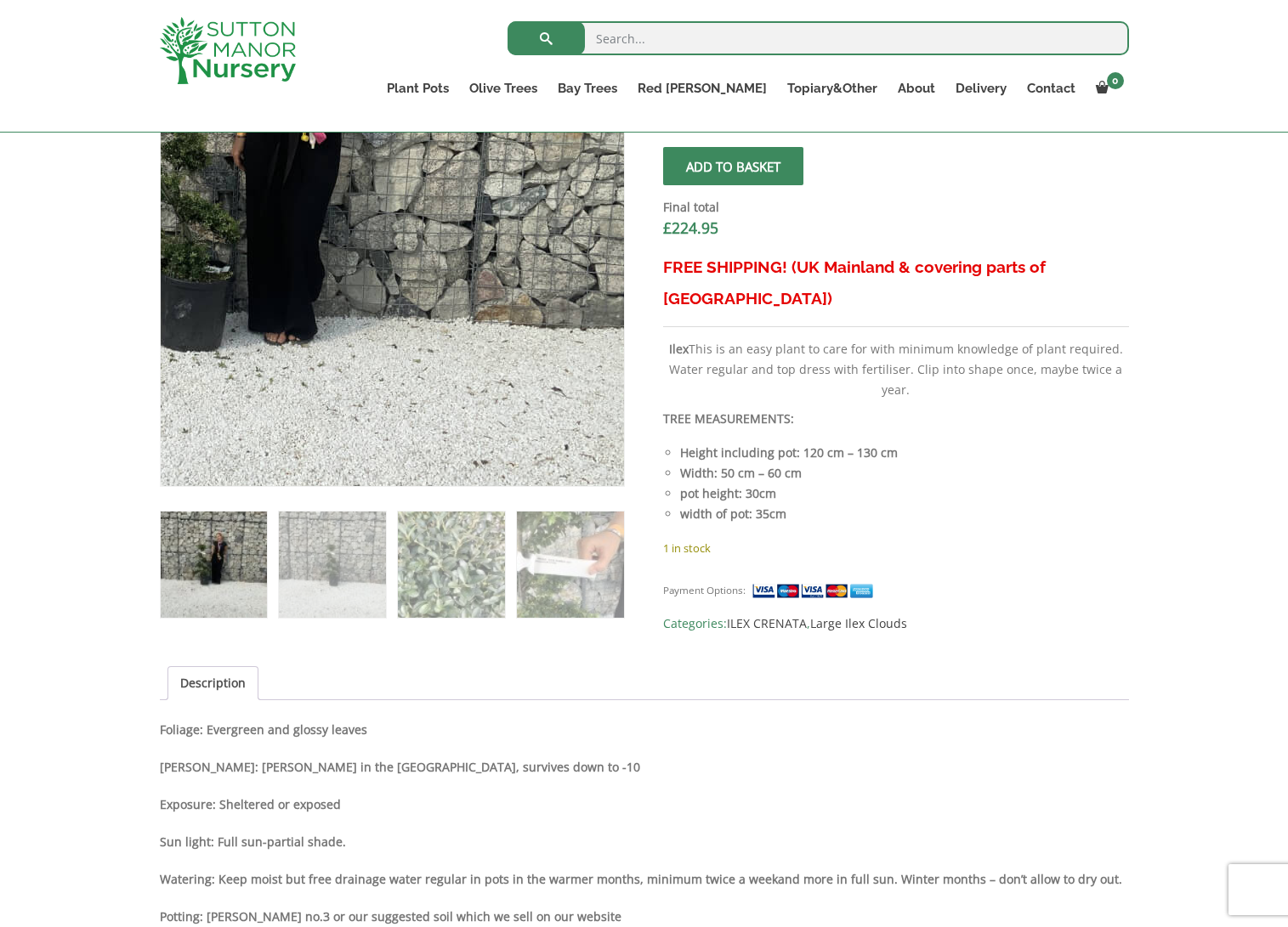
scroll to position [680, 0]
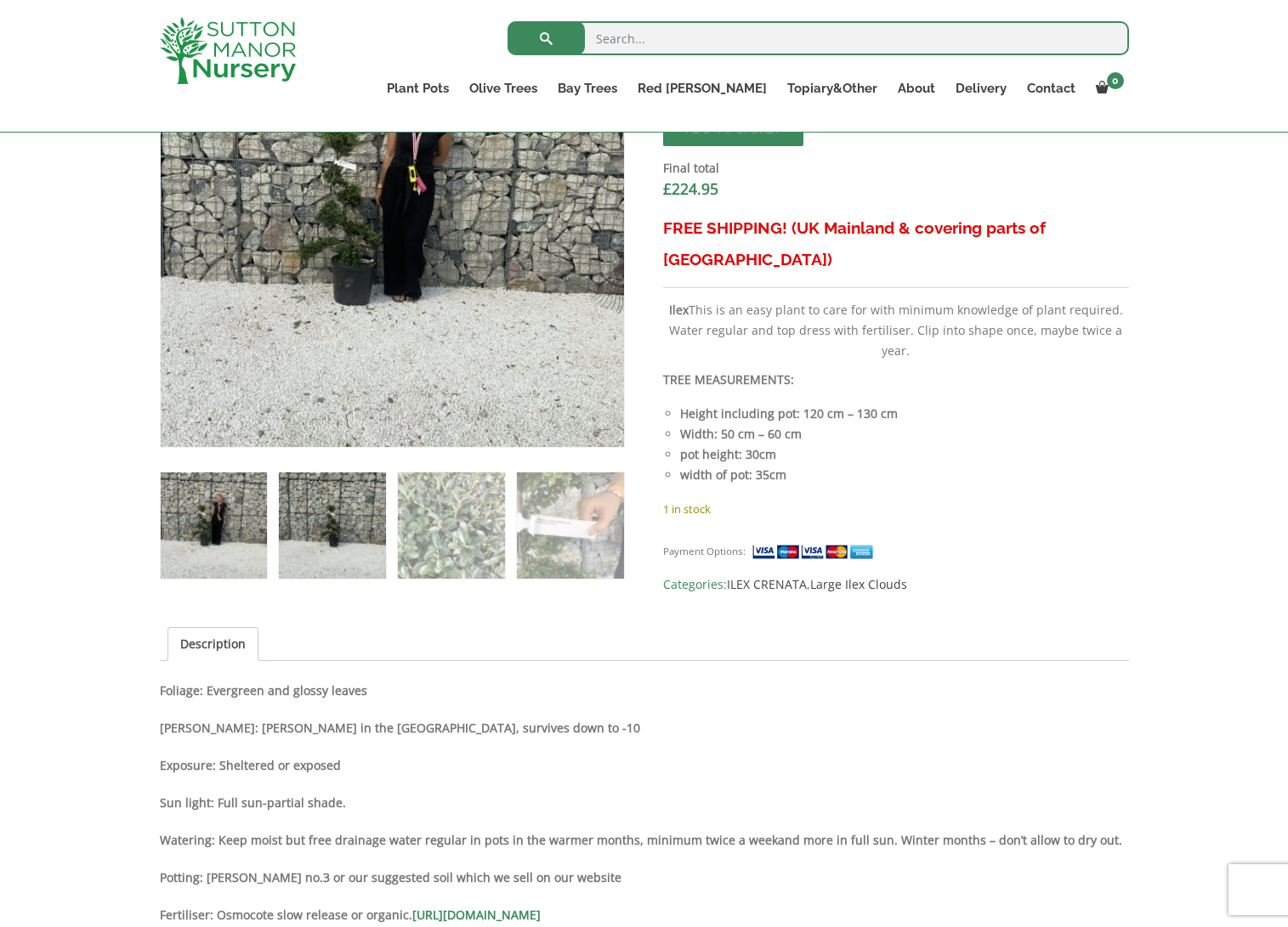
click at [331, 539] on img at bounding box center [332, 525] width 106 height 106
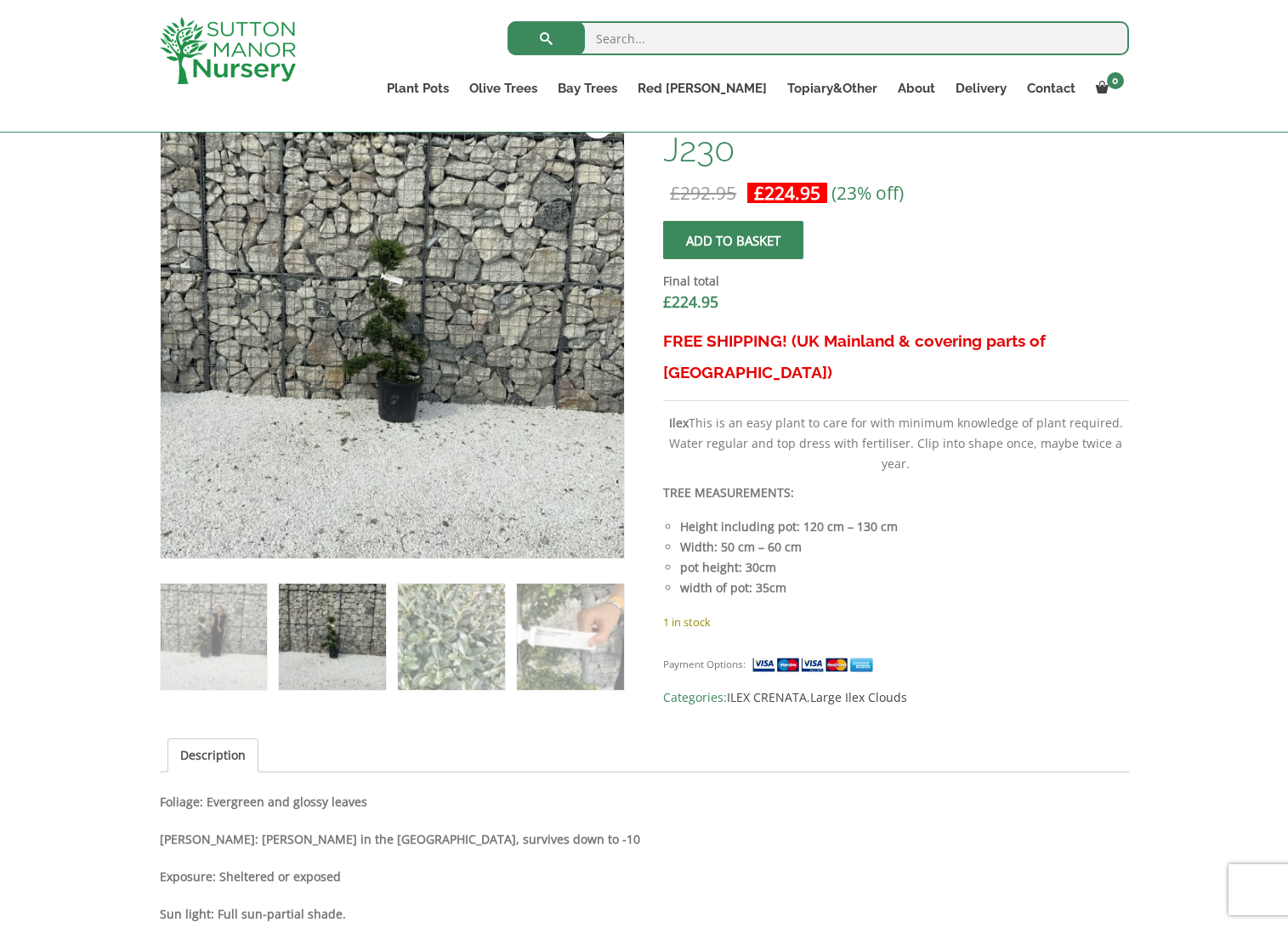
scroll to position [340, 0]
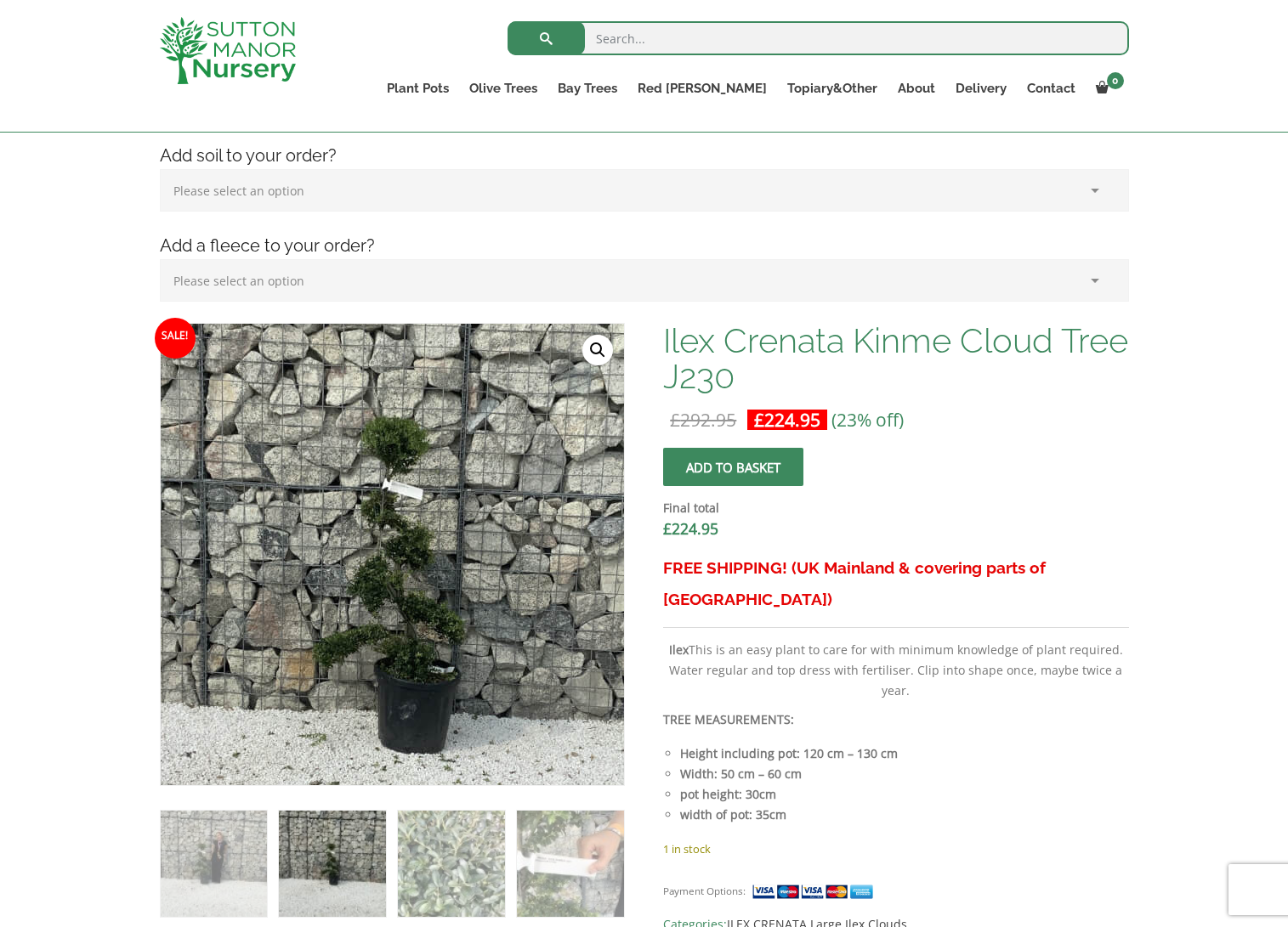
click at [379, 526] on img at bounding box center [404, 580] width 850 height 850
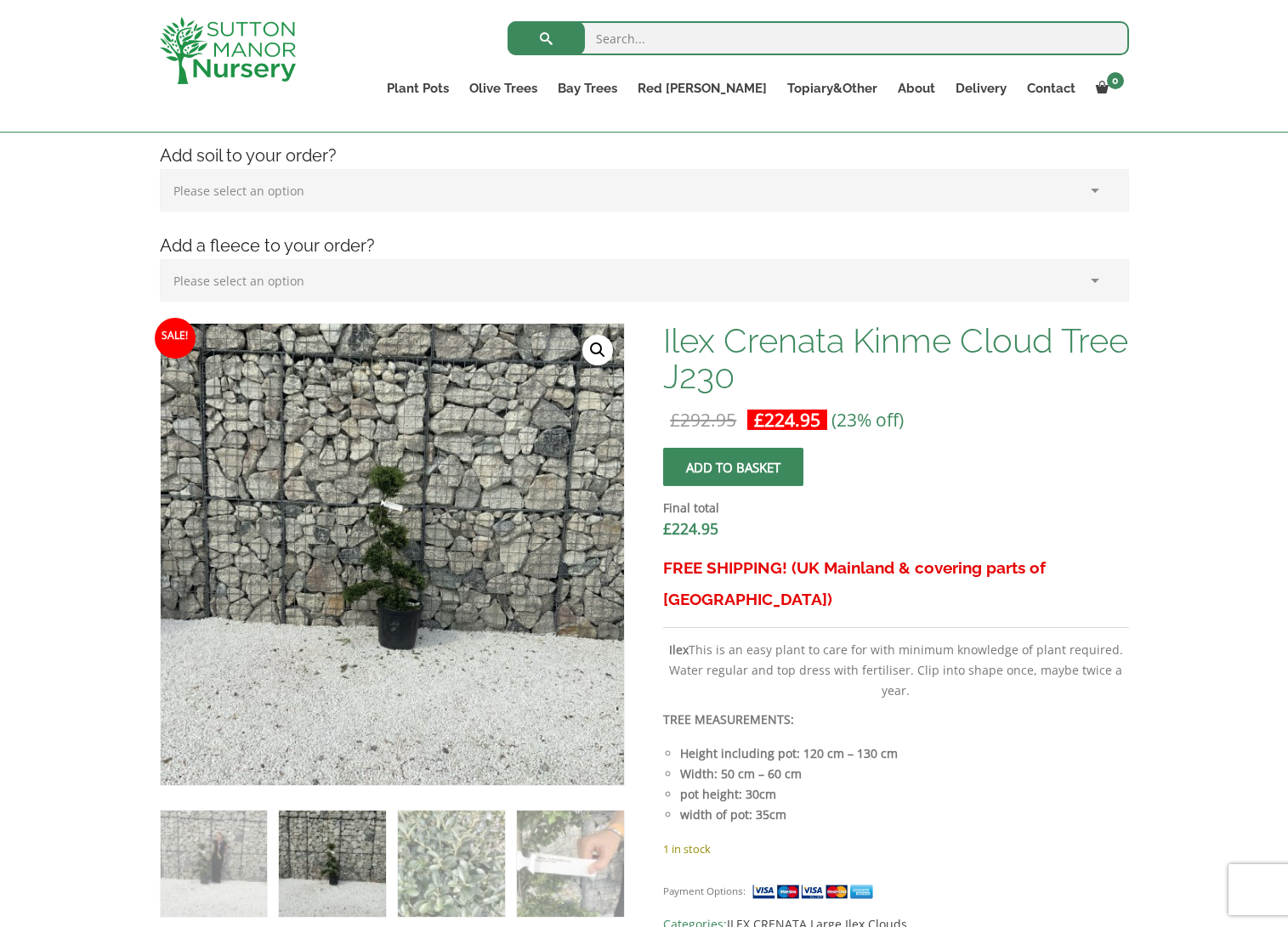
click at [603, 353] on link "🔍" at bounding box center [598, 350] width 31 height 31
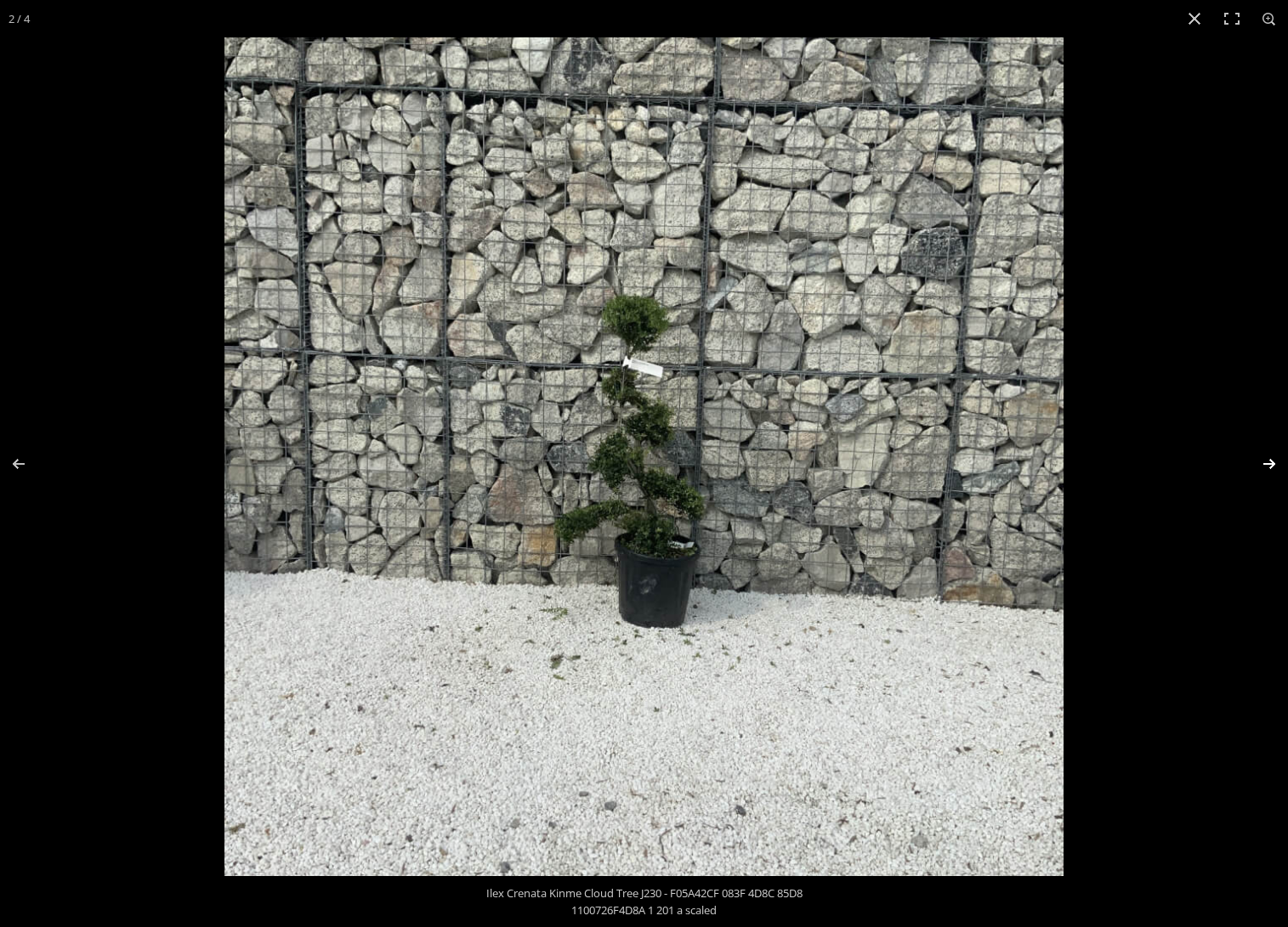
click at [1271, 461] on button "Next (arrow right)" at bounding box center [1258, 464] width 60 height 85
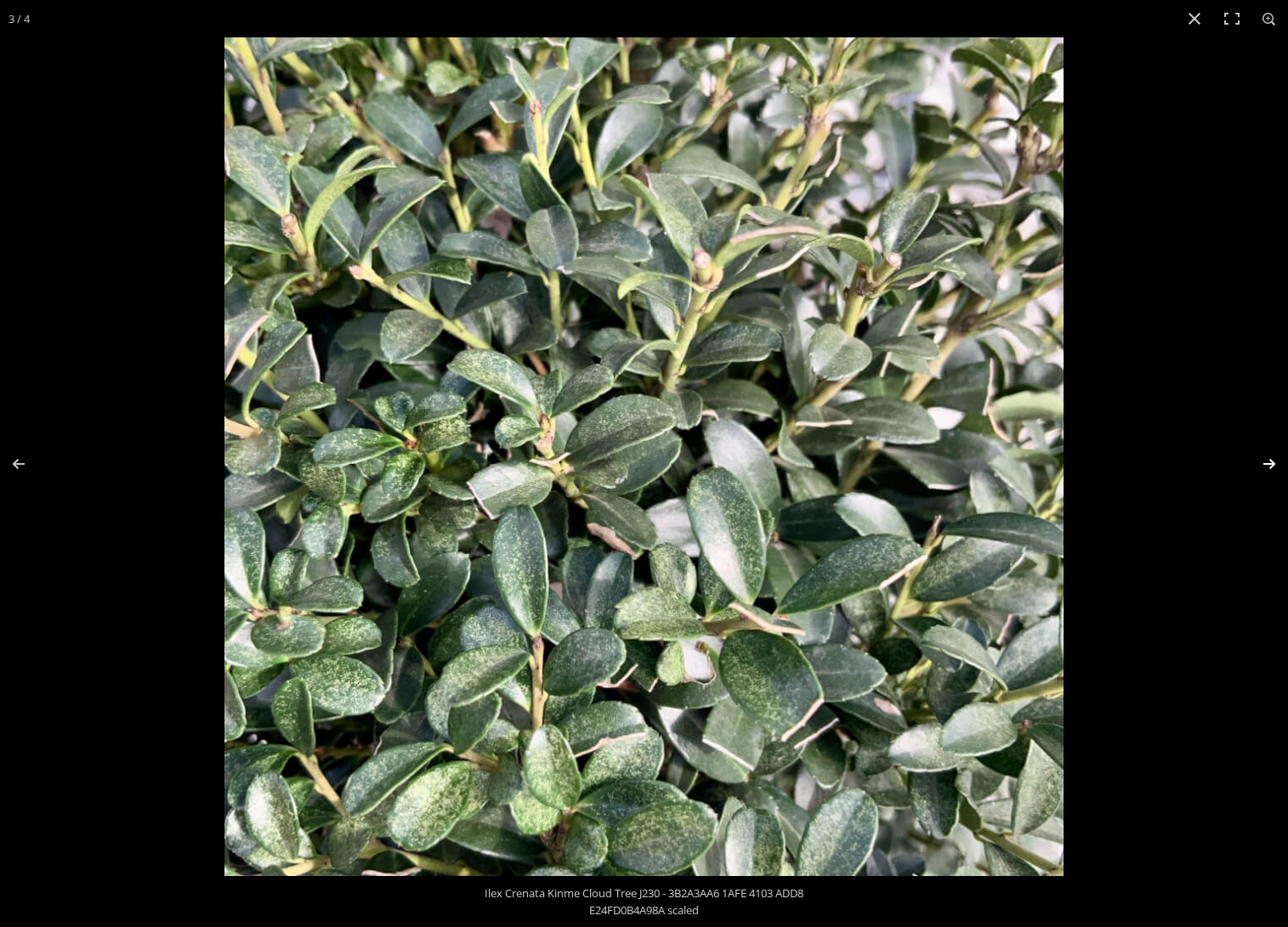
click at [1269, 459] on button "Next (arrow right)" at bounding box center [1258, 464] width 60 height 85
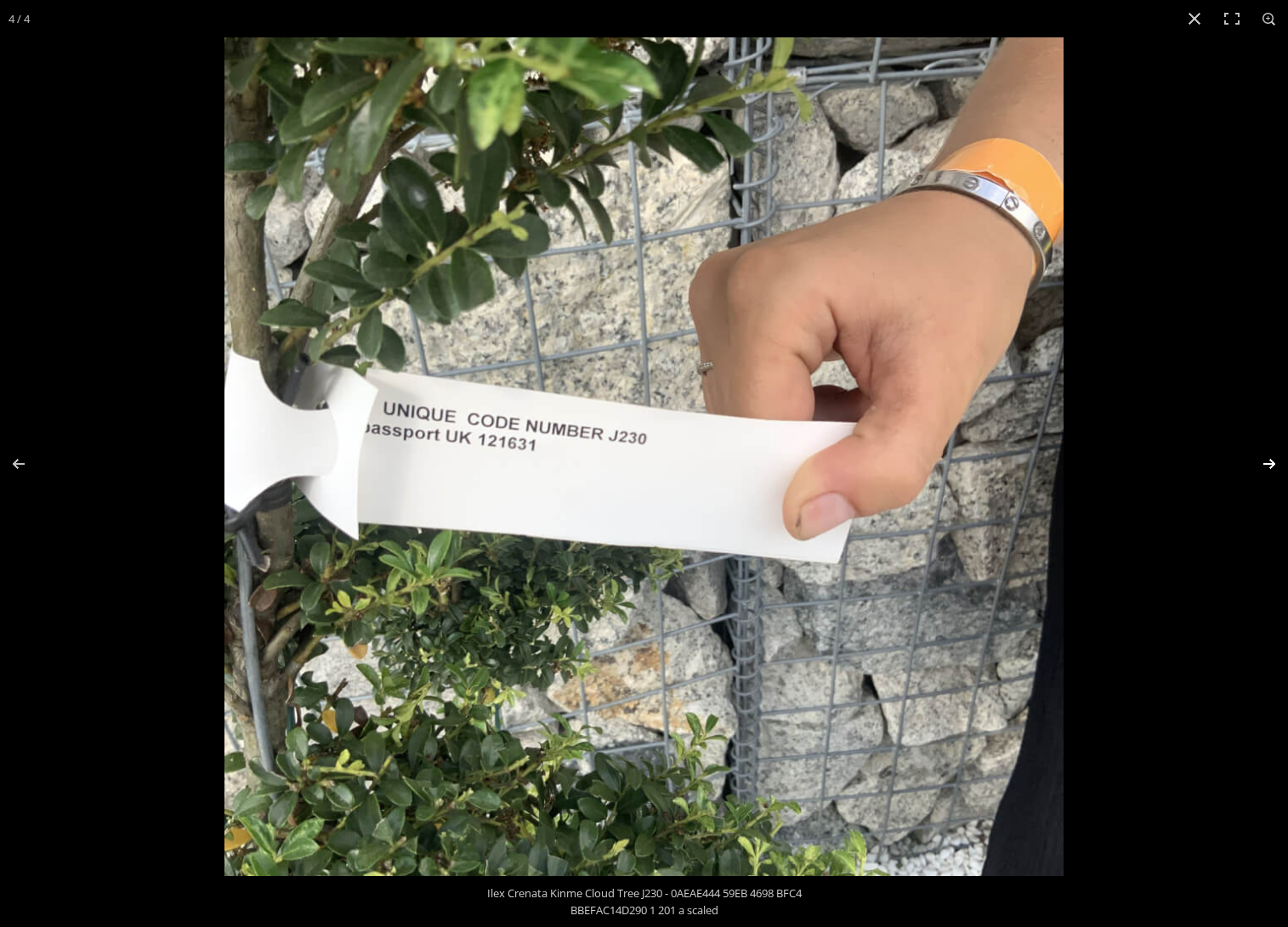
click at [1267, 459] on button "Next (arrow right)" at bounding box center [1258, 464] width 60 height 85
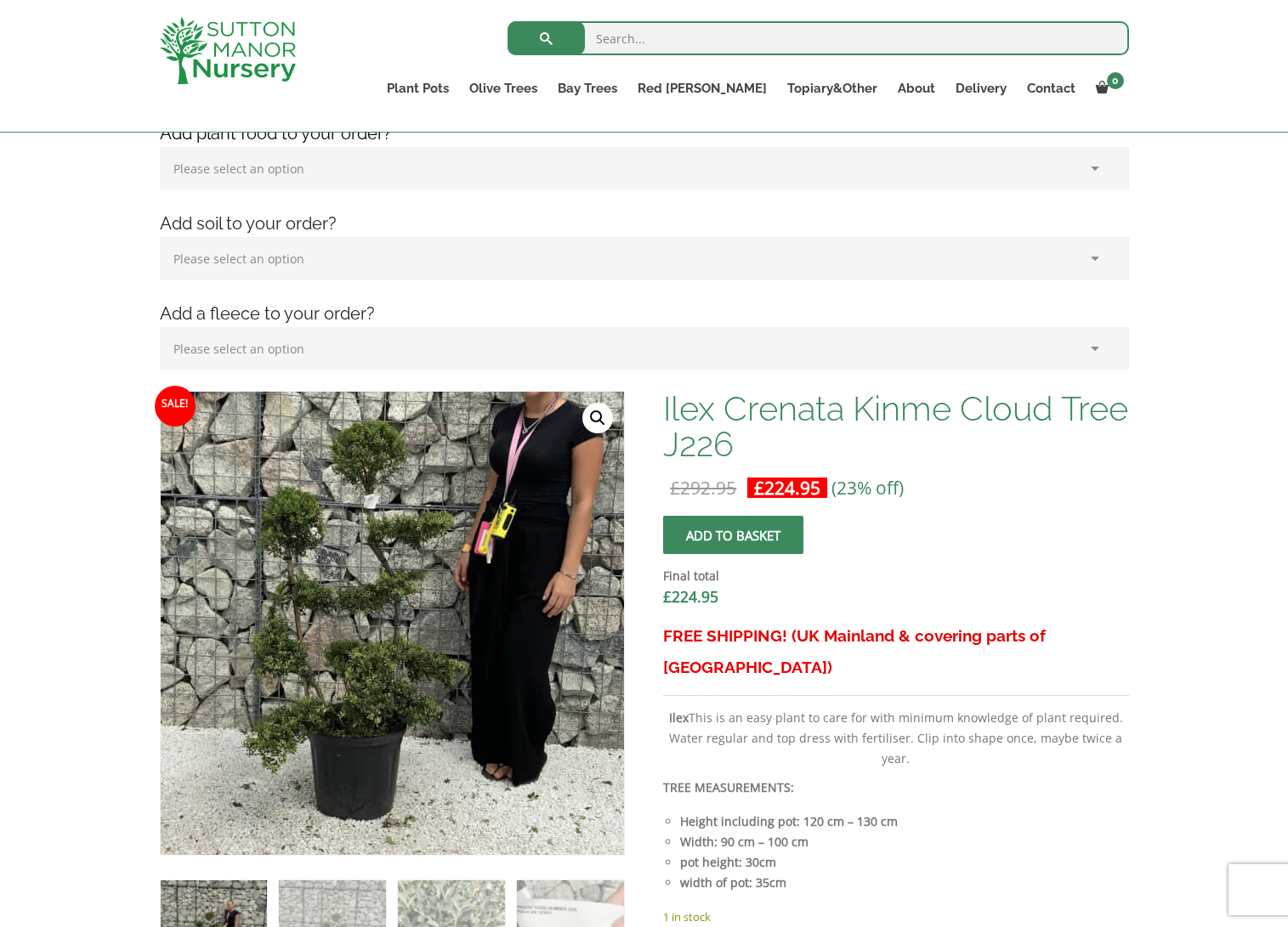
scroll to position [425, 0]
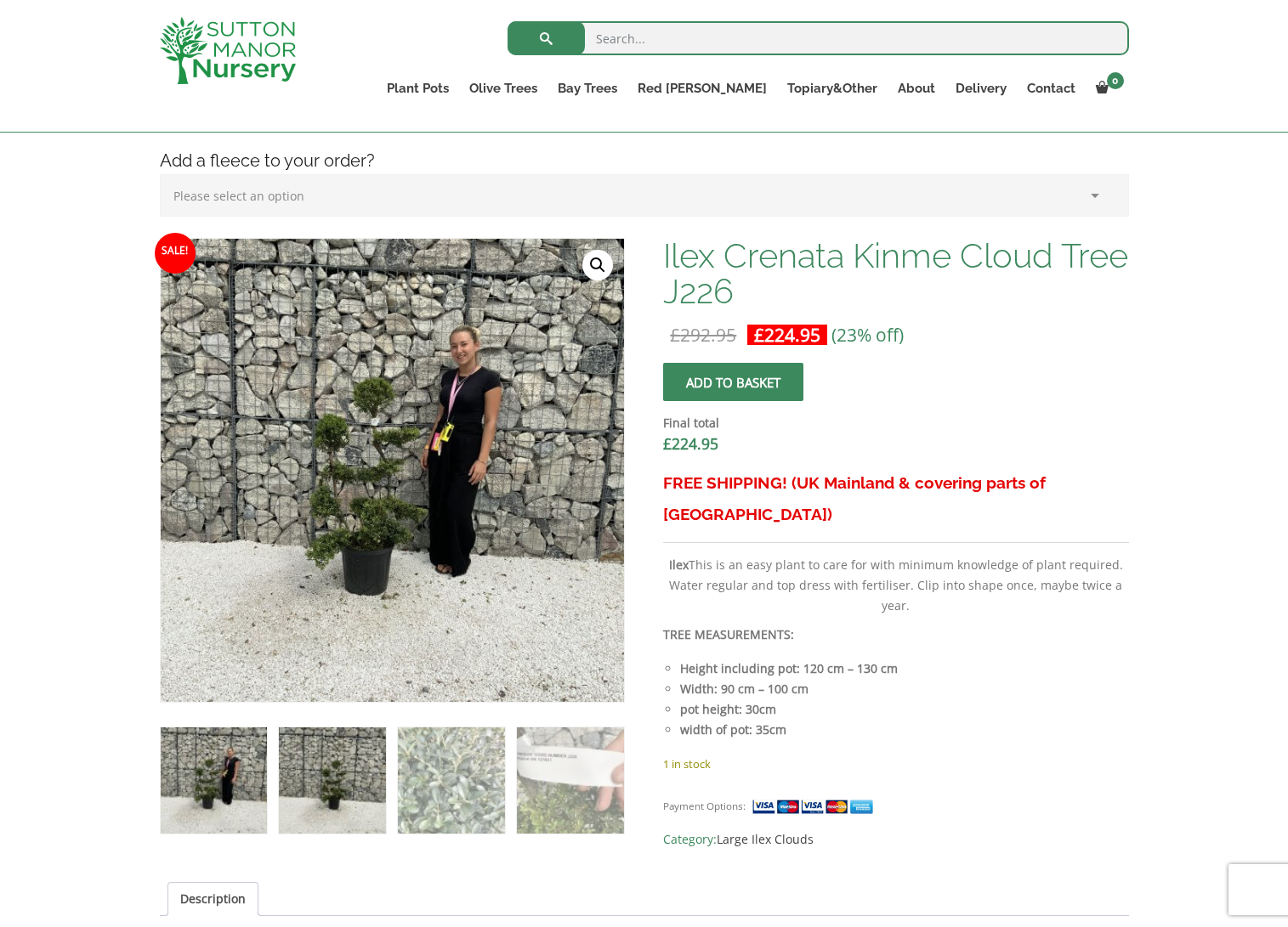
click at [318, 791] on img at bounding box center [332, 780] width 106 height 106
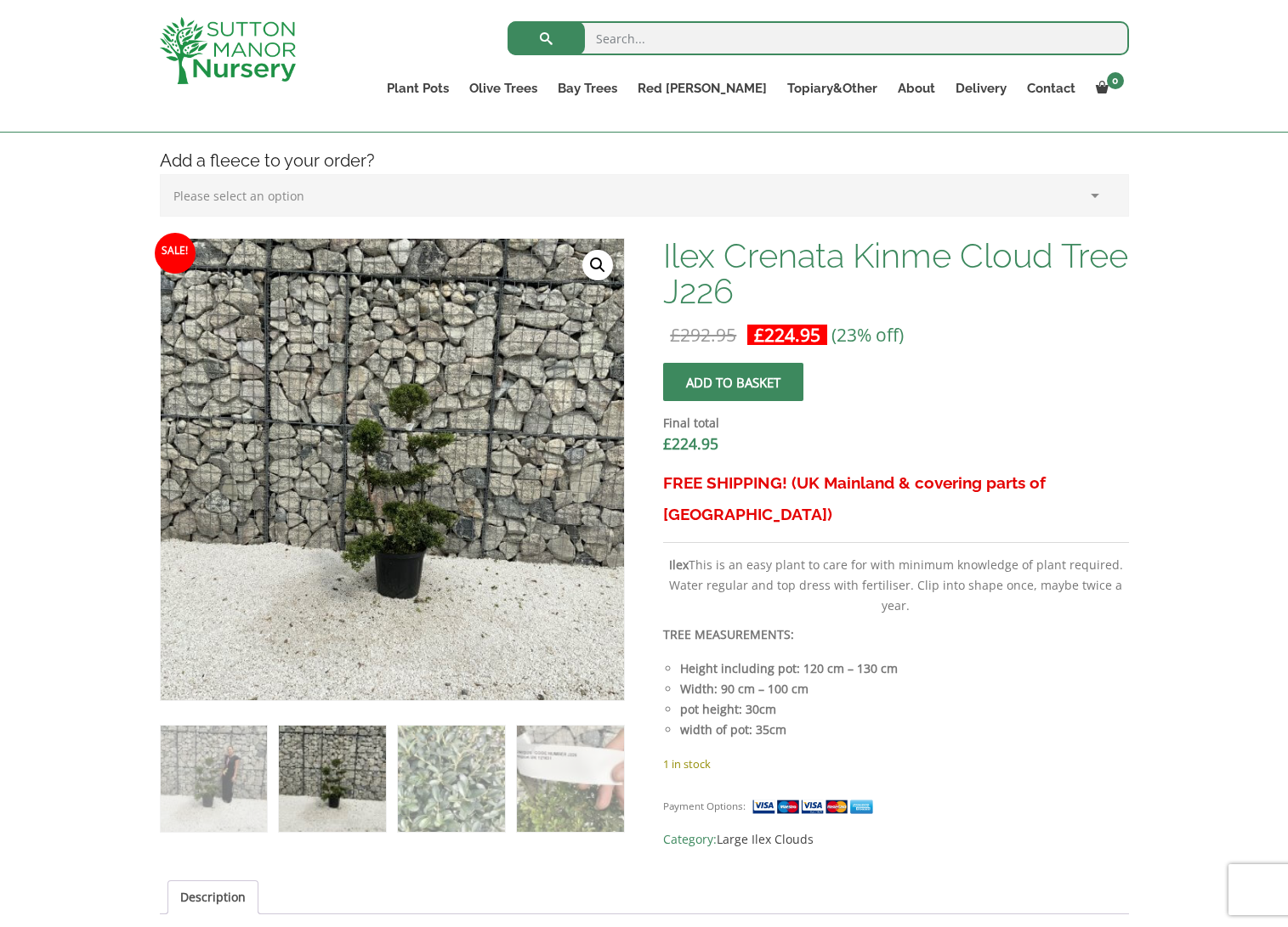
click at [368, 519] on img at bounding box center [413, 430] width 850 height 850
click at [593, 266] on link "🔍" at bounding box center [598, 265] width 31 height 31
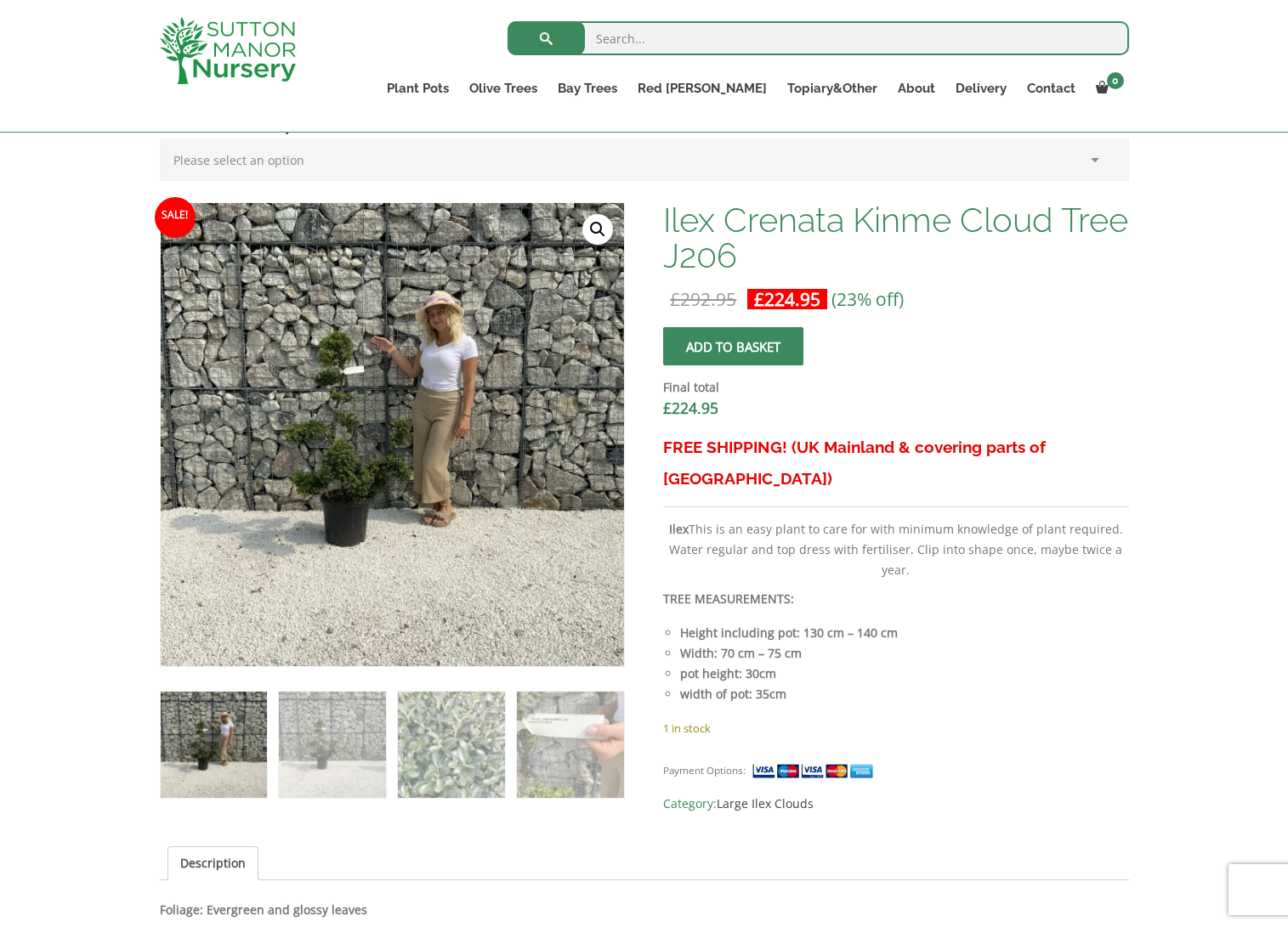
scroll to position [680, 0]
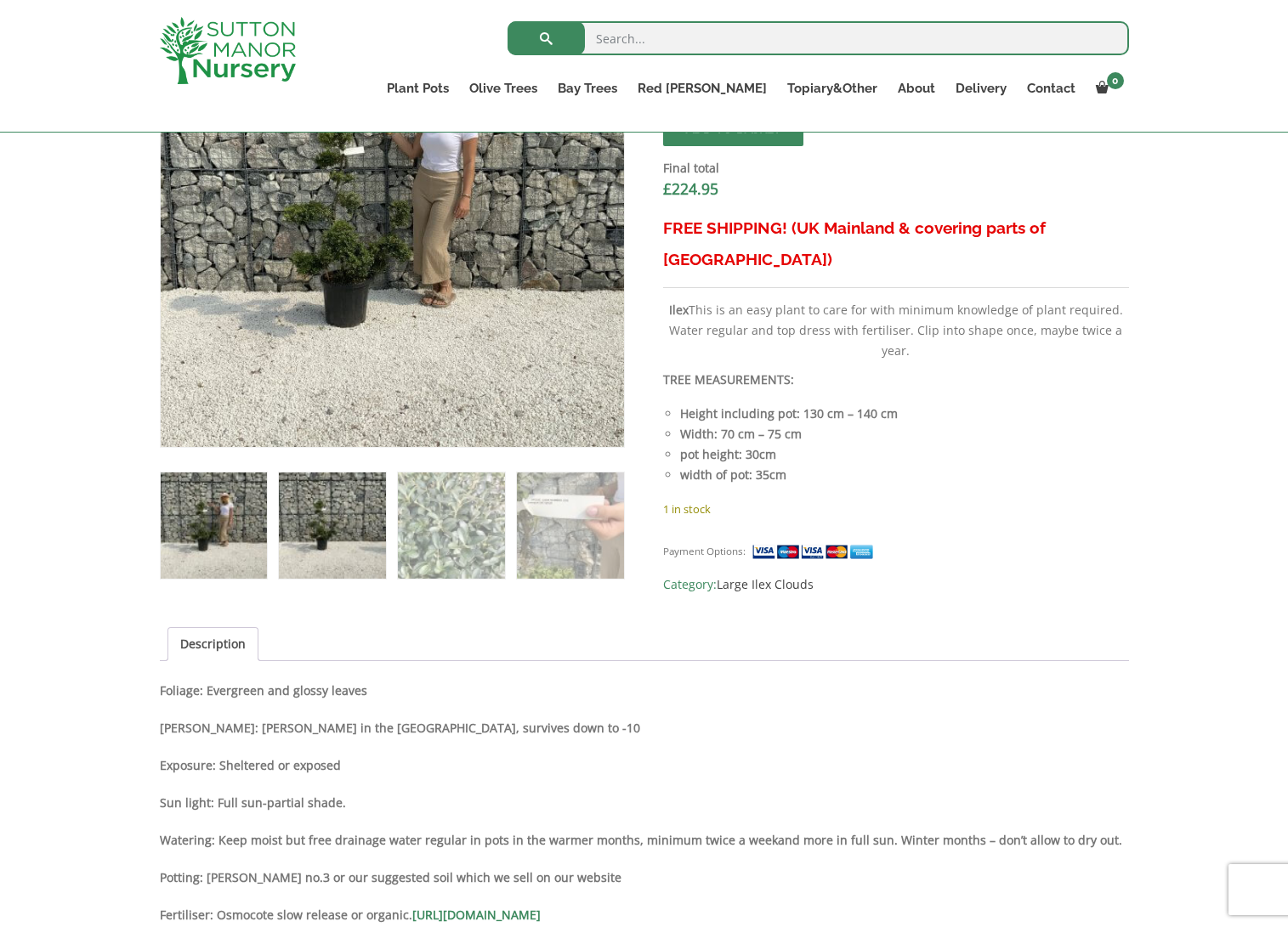
click at [330, 515] on img at bounding box center [332, 525] width 106 height 106
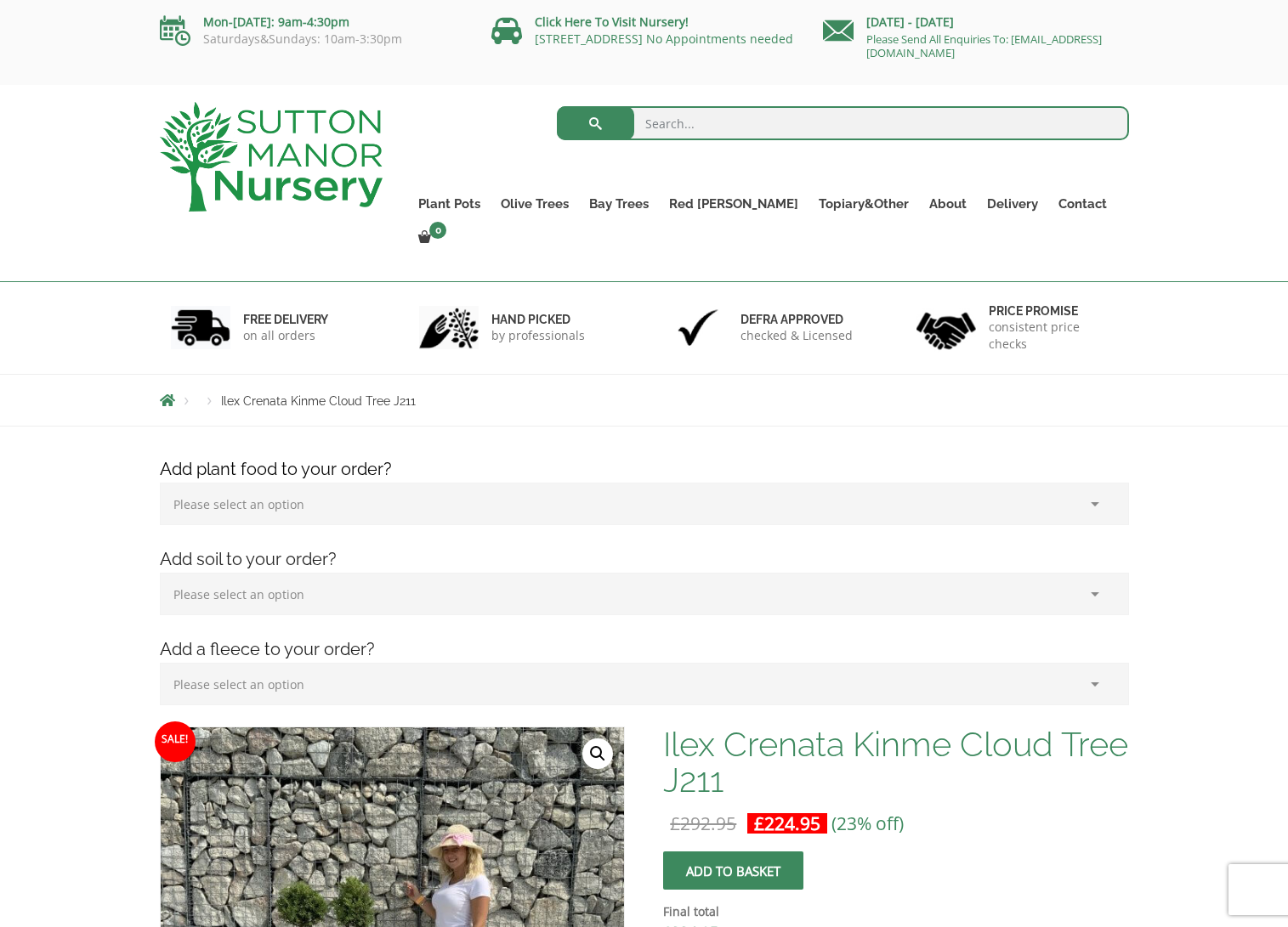
scroll to position [425, 0]
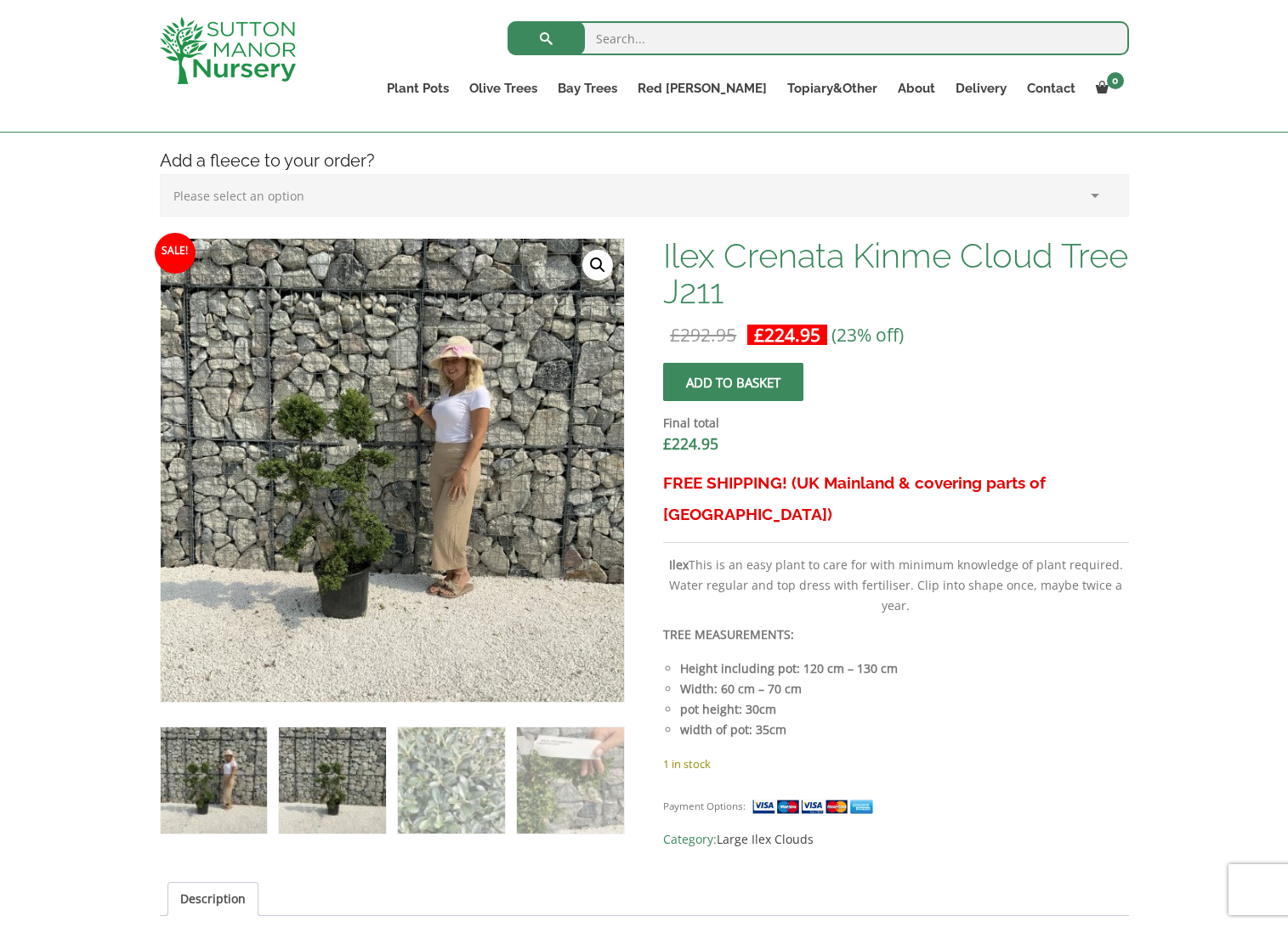
click at [349, 768] on img at bounding box center [332, 780] width 106 height 106
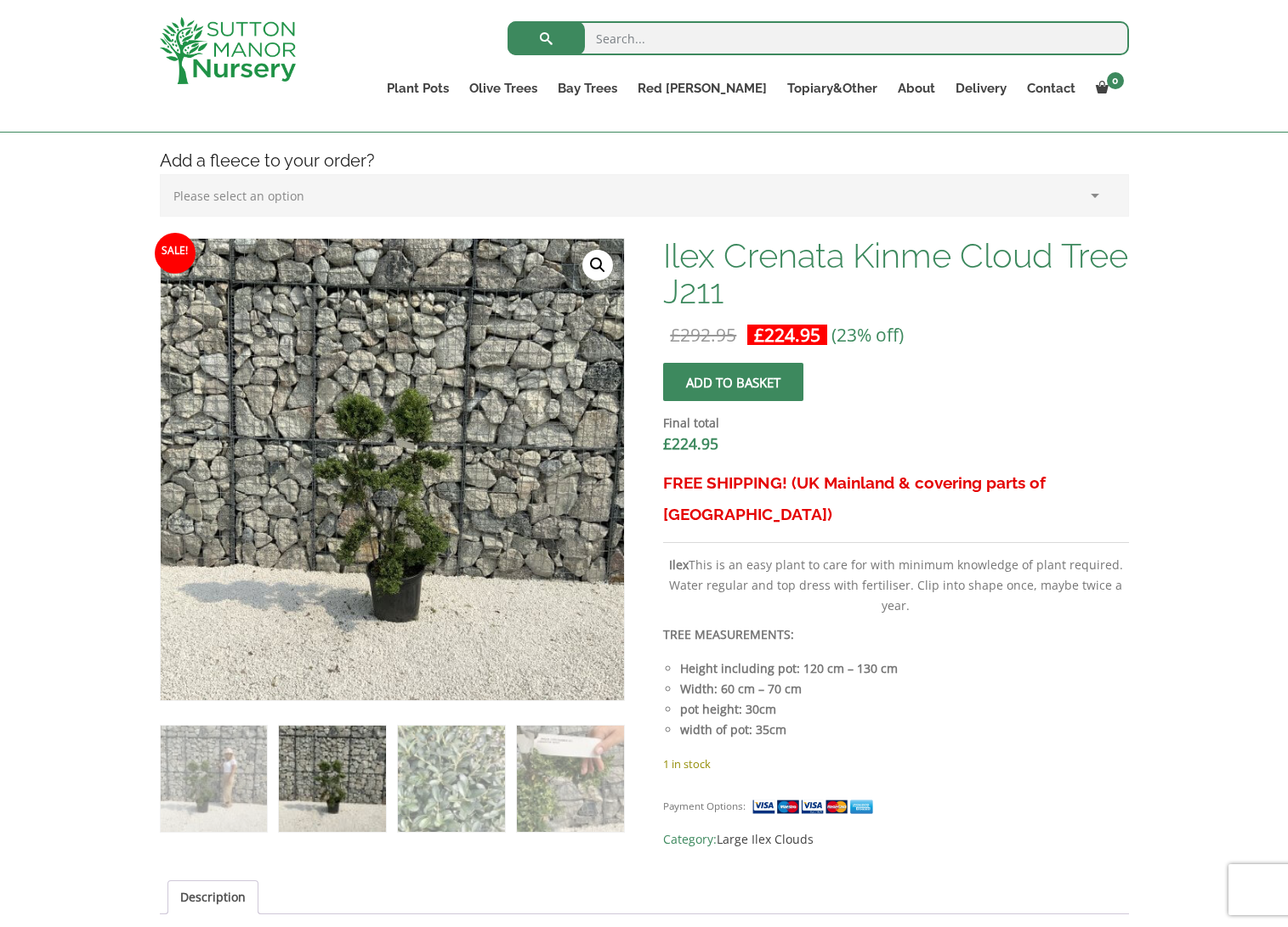
click at [362, 473] on img at bounding box center [417, 467] width 850 height 850
click at [381, 488] on img at bounding box center [405, 456] width 850 height 850
click at [383, 488] on img at bounding box center [401, 456] width 850 height 850
click at [602, 256] on link "🔍" at bounding box center [598, 265] width 31 height 31
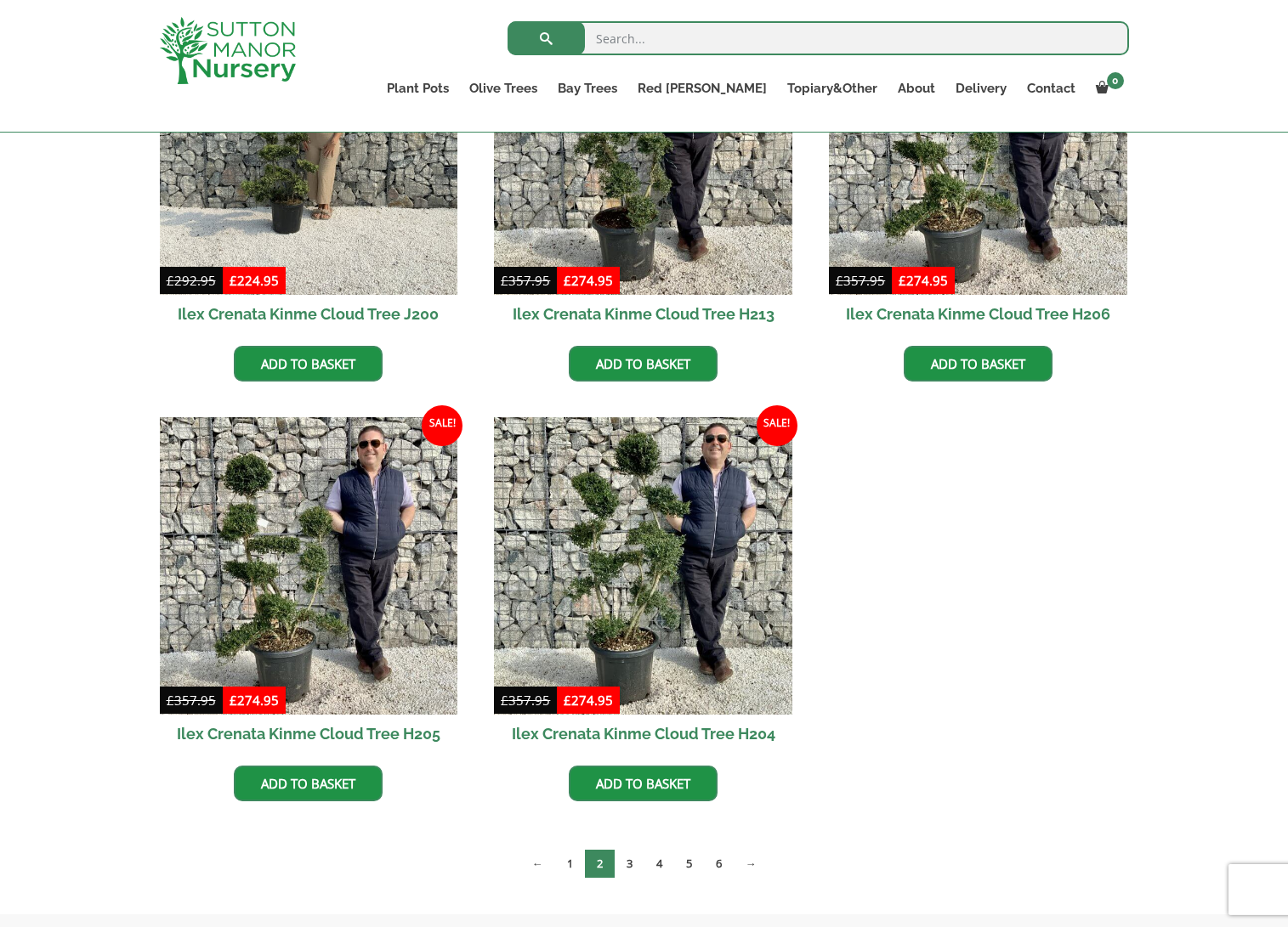
scroll to position [1444, 0]
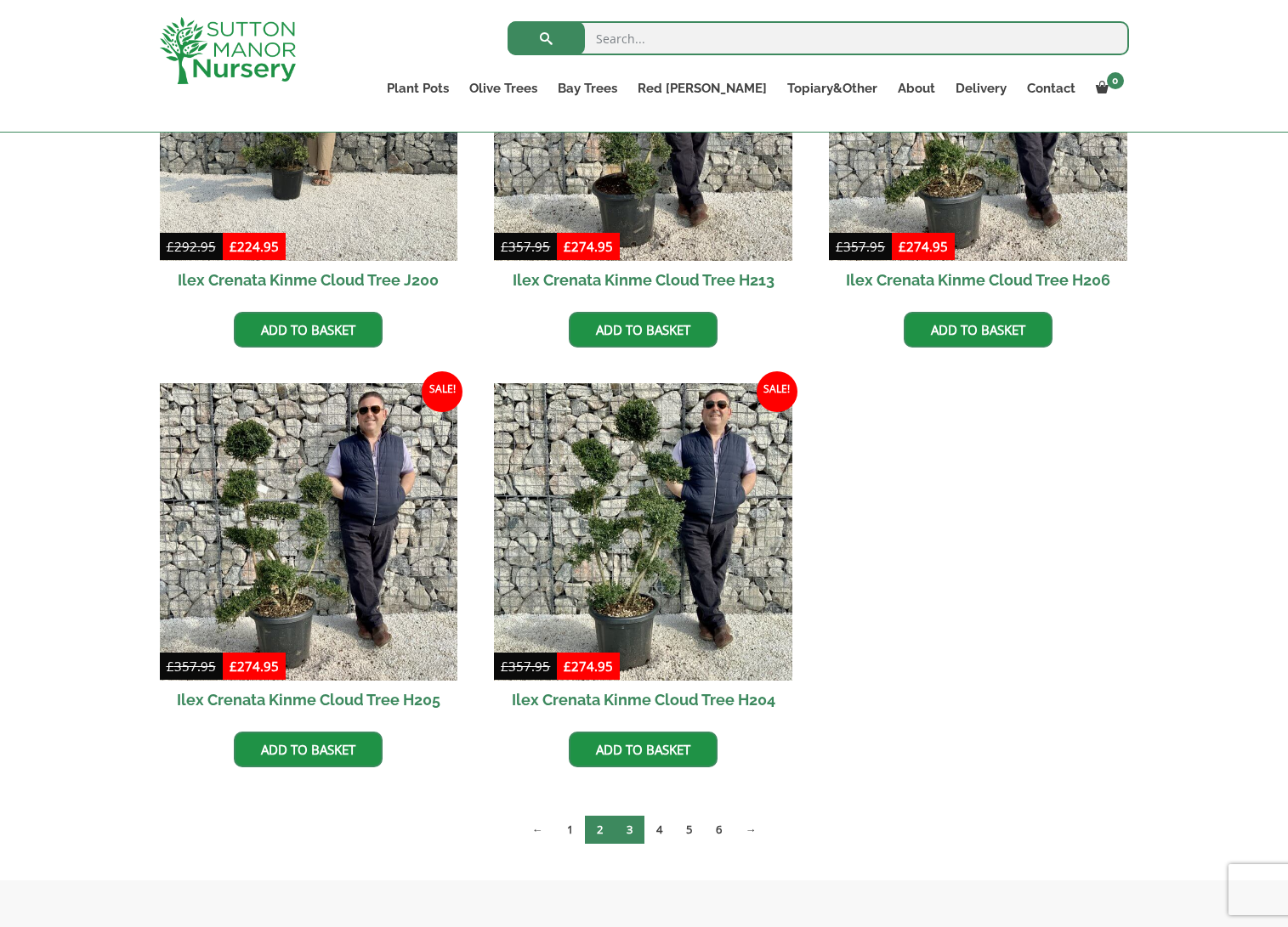
click at [626, 834] on link "3" at bounding box center [630, 830] width 30 height 28
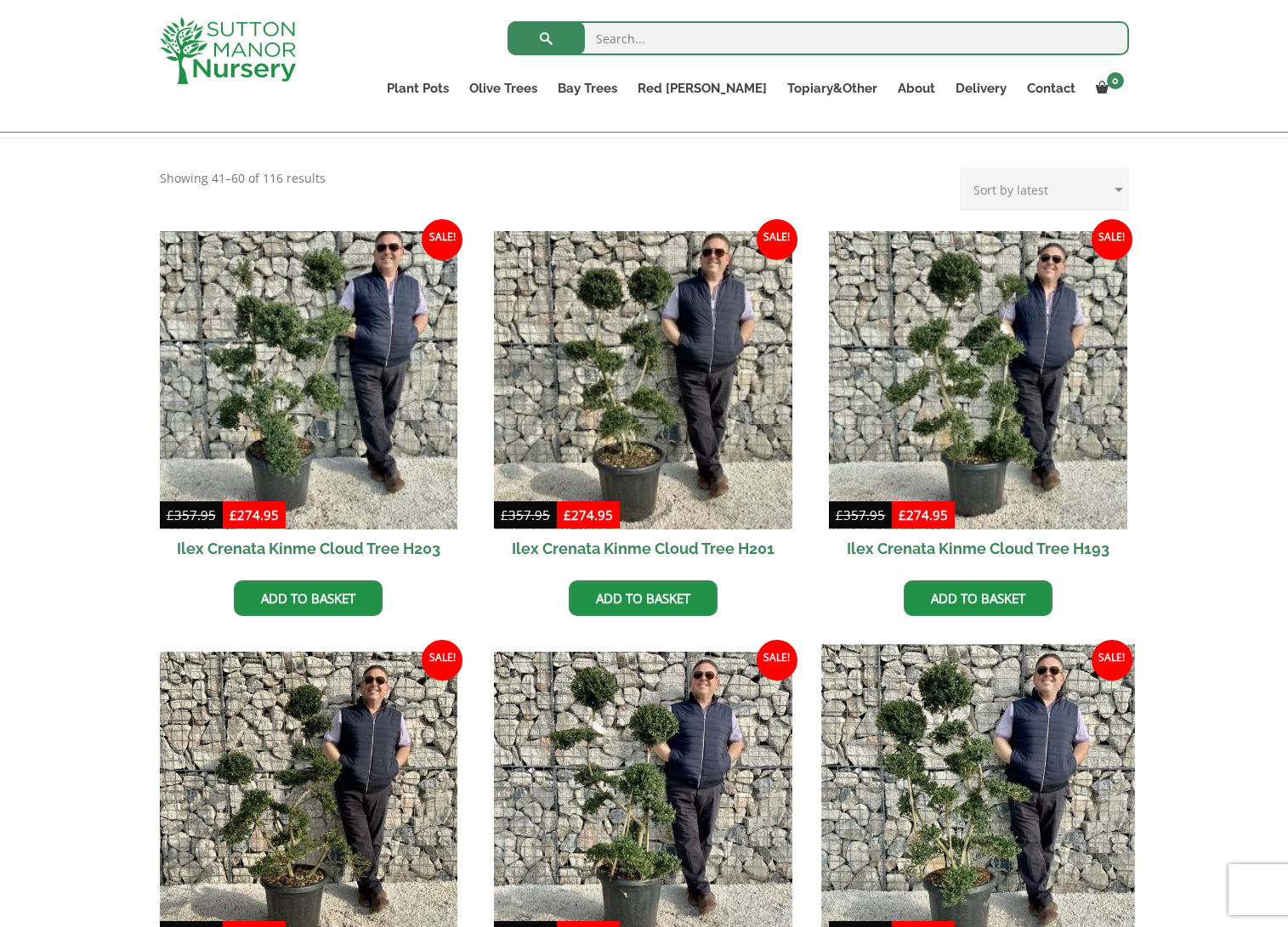
scroll to position [340, 0]
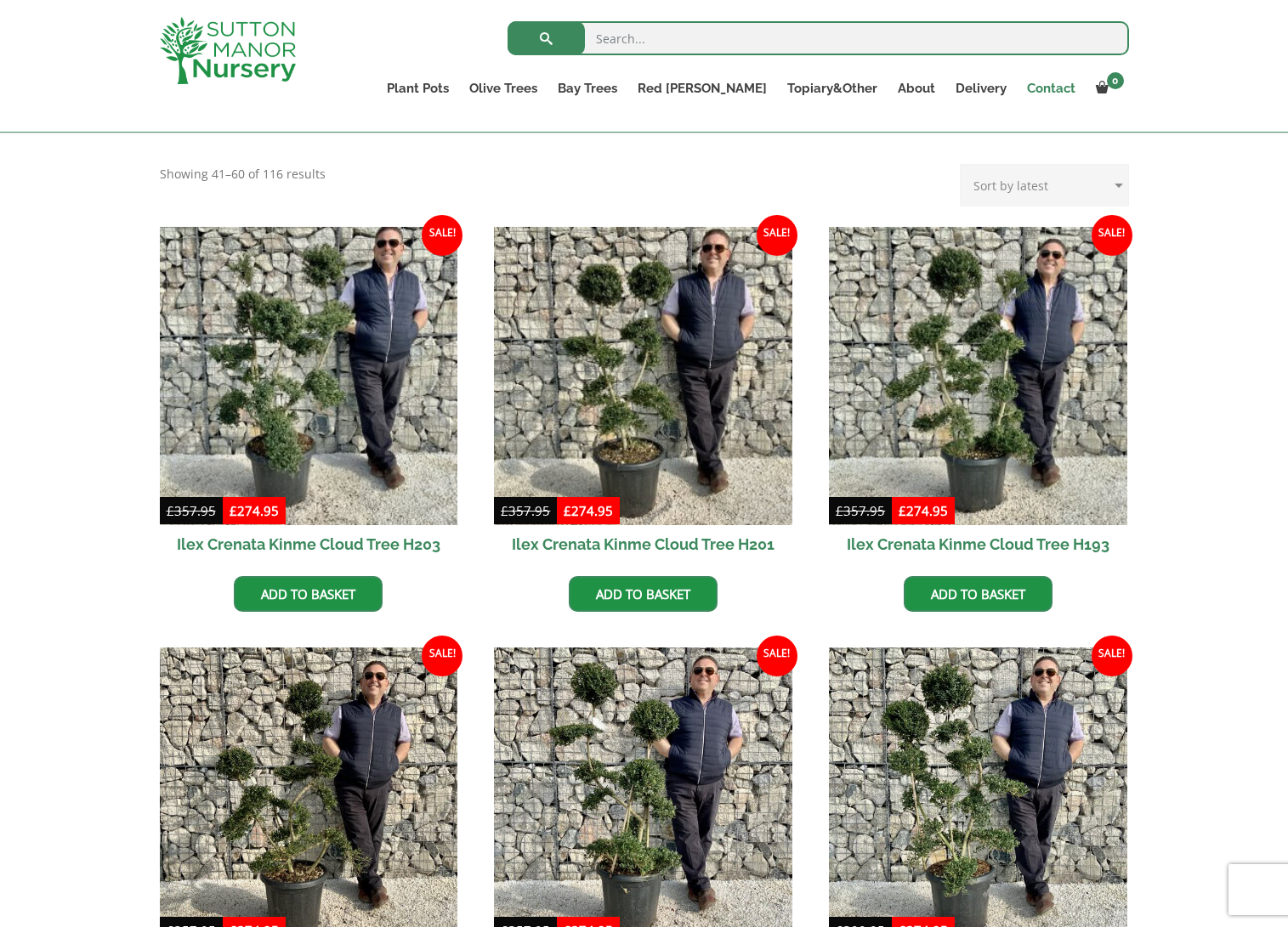
click at [1039, 83] on link "Contact" at bounding box center [1051, 89] width 69 height 24
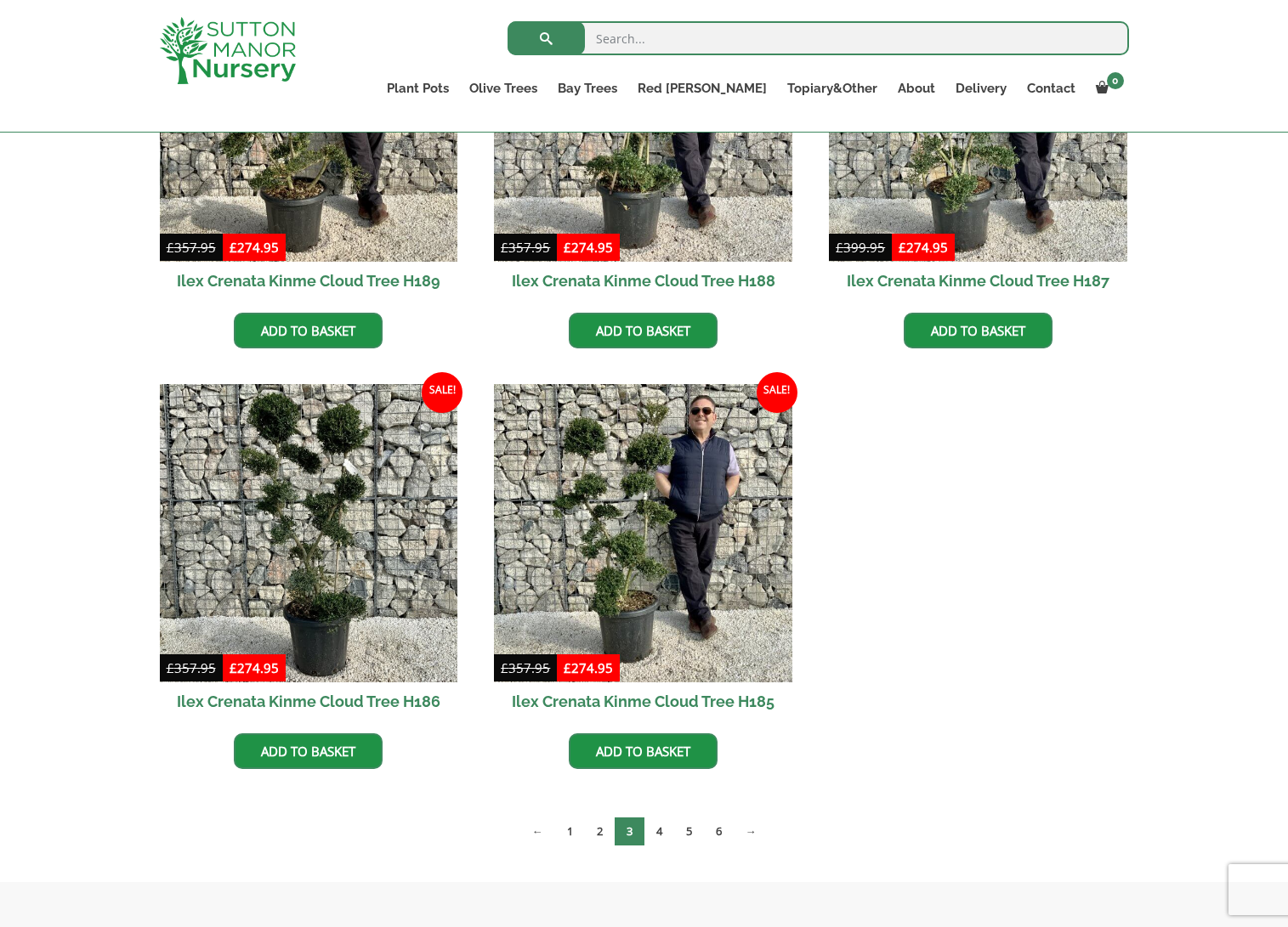
scroll to position [1190, 0]
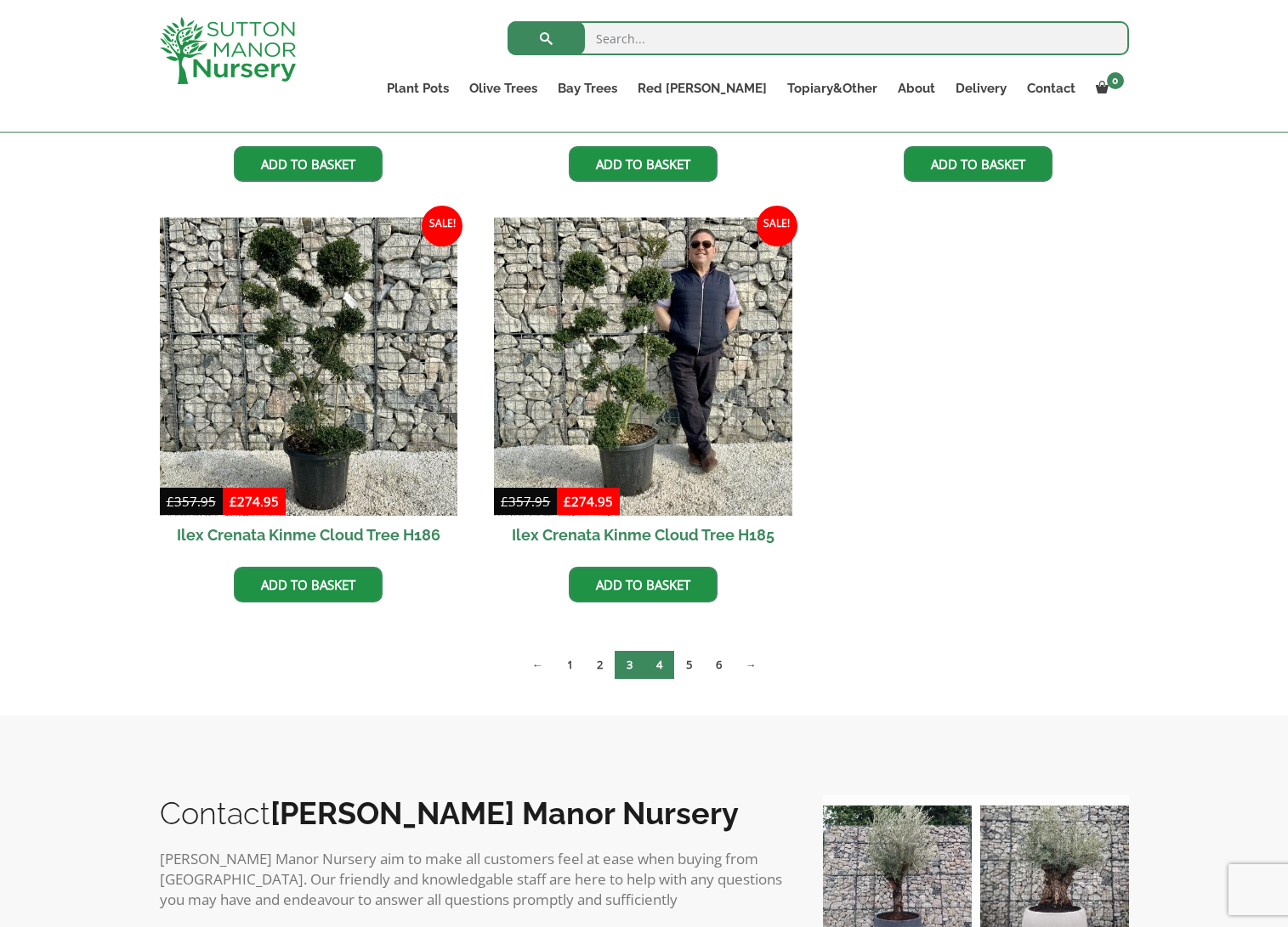
click at [652, 663] on link "4" at bounding box center [659, 665] width 30 height 28
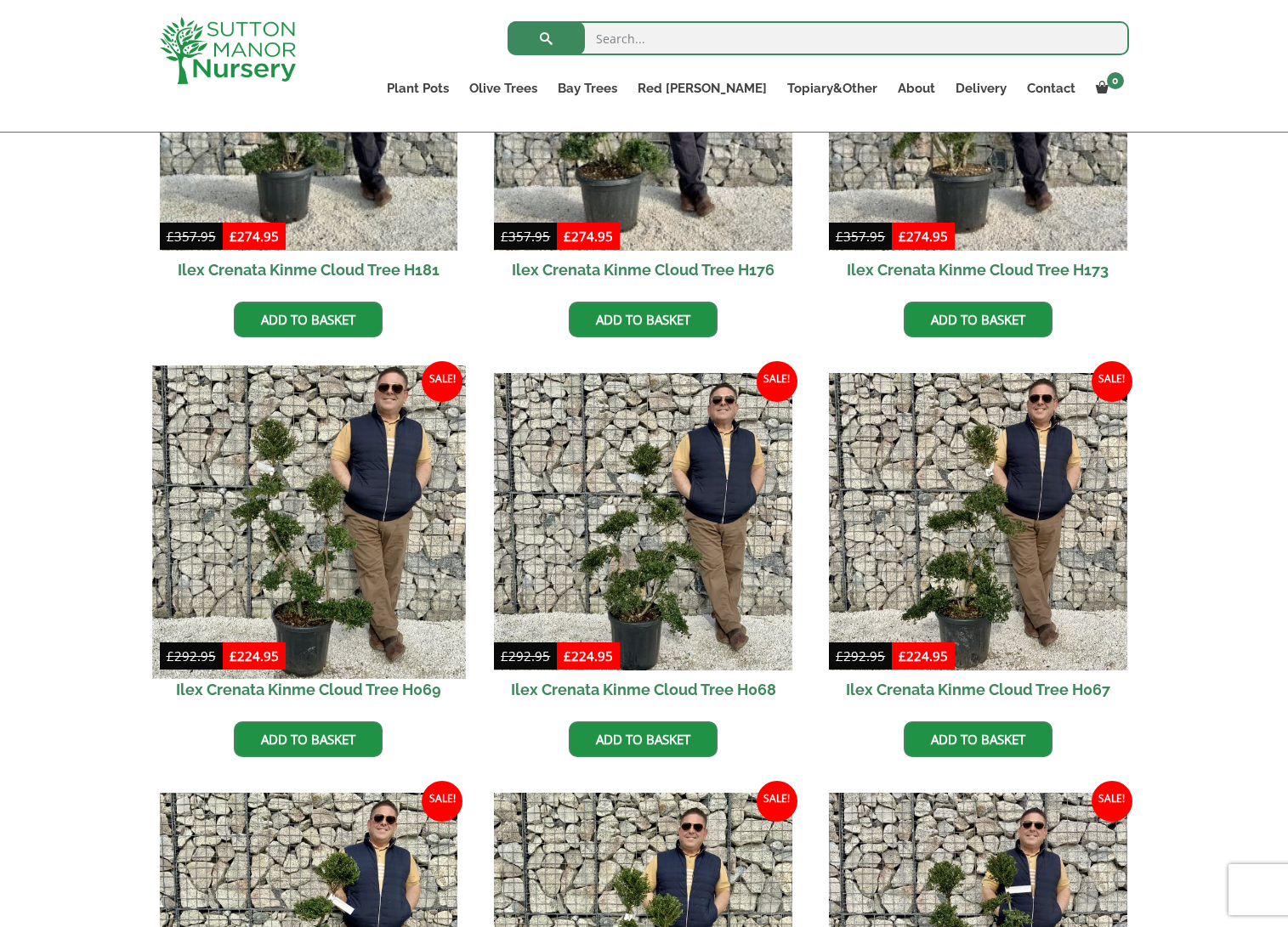
scroll to position [595, 0]
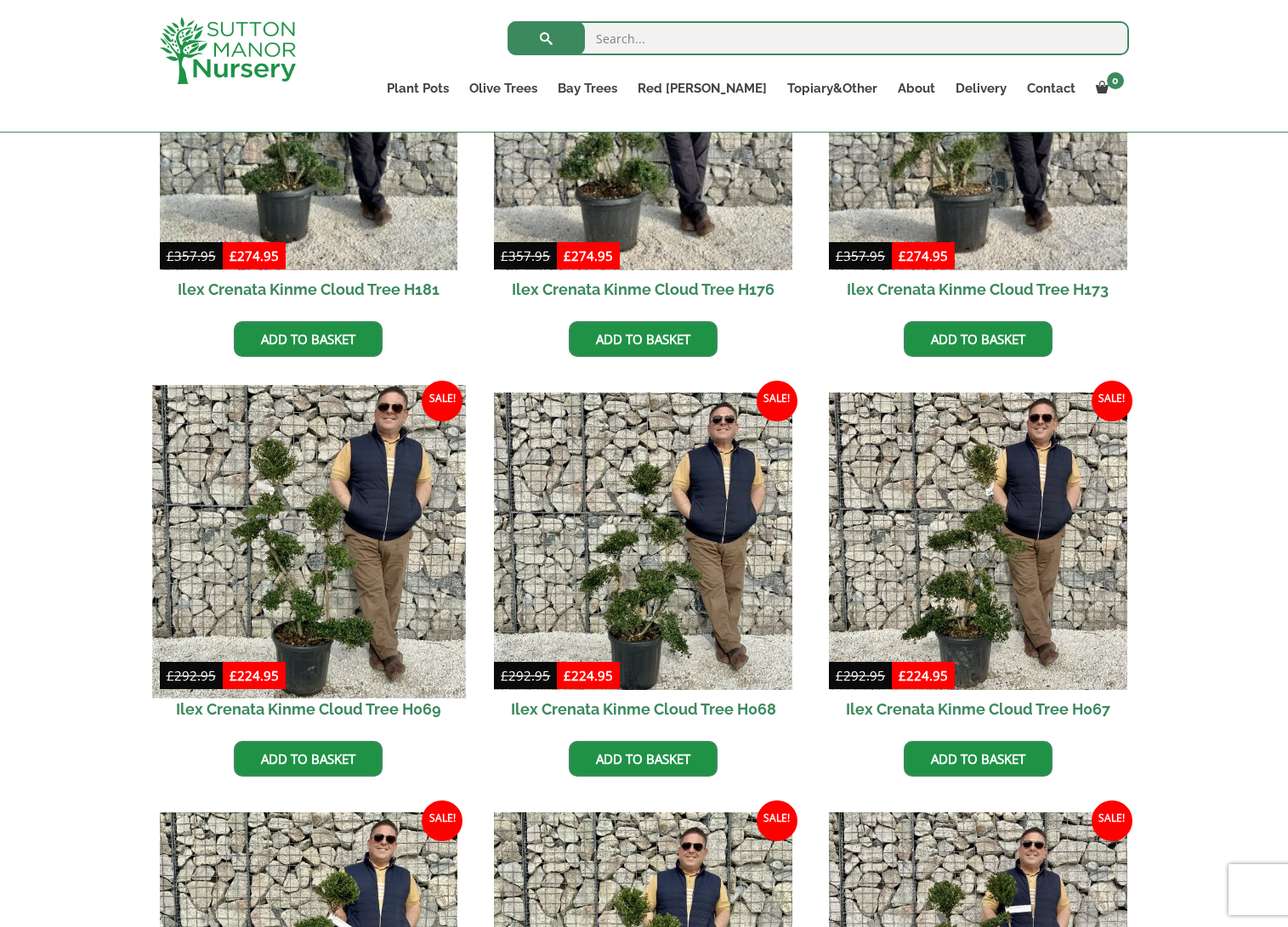
click at [324, 564] on img at bounding box center [308, 540] width 313 height 313
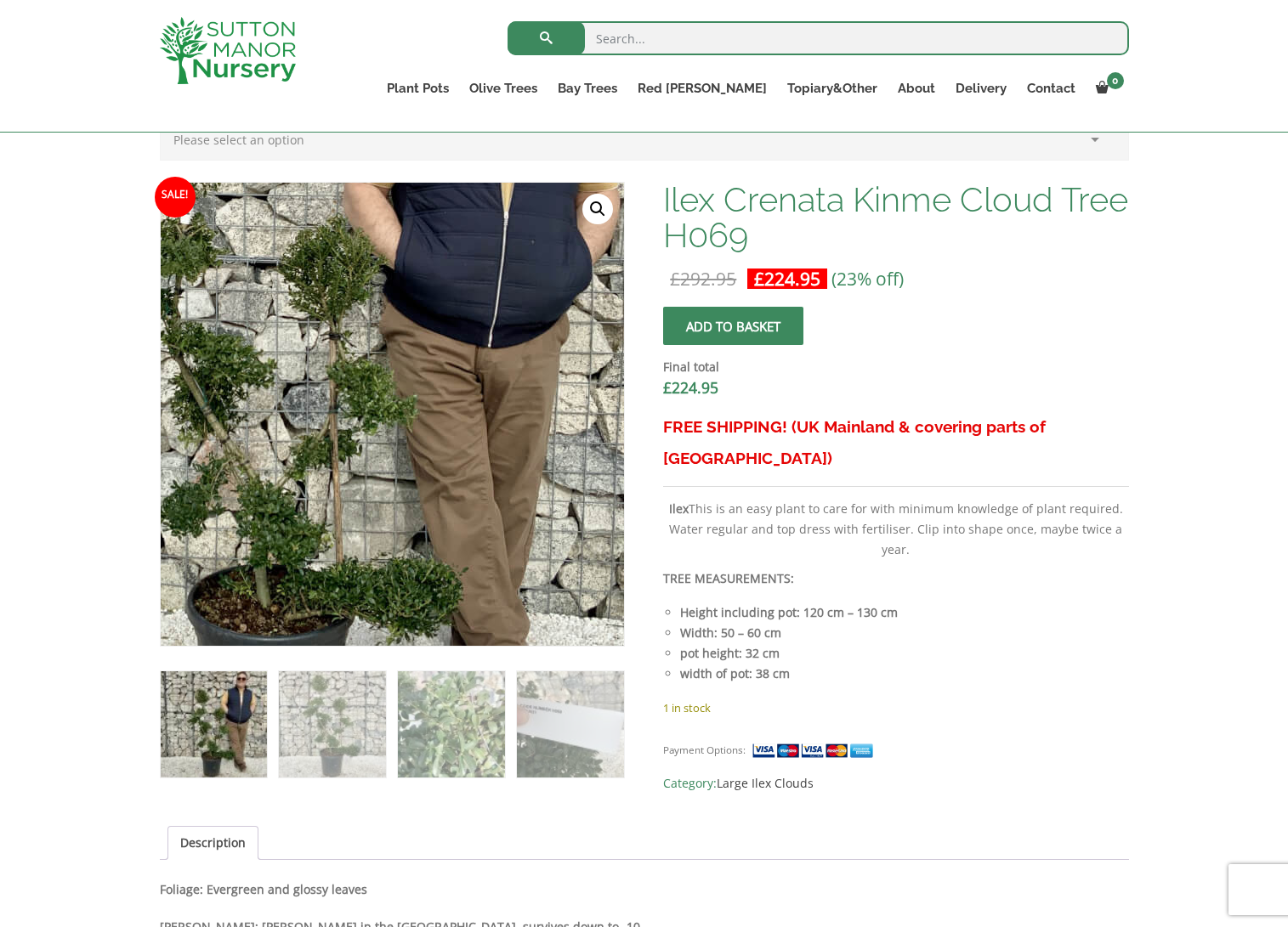
scroll to position [680, 0]
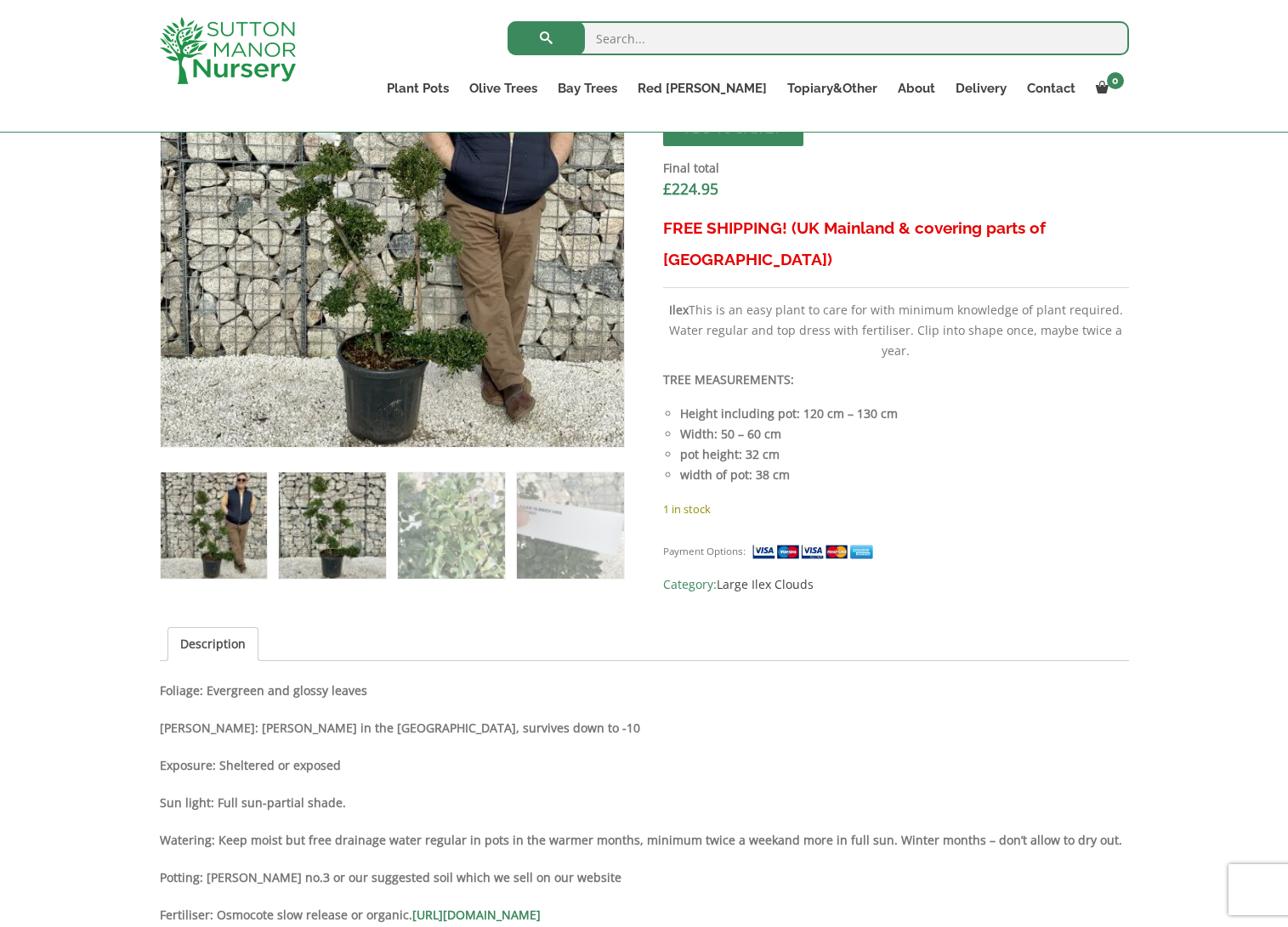
click at [331, 530] on img at bounding box center [332, 525] width 106 height 106
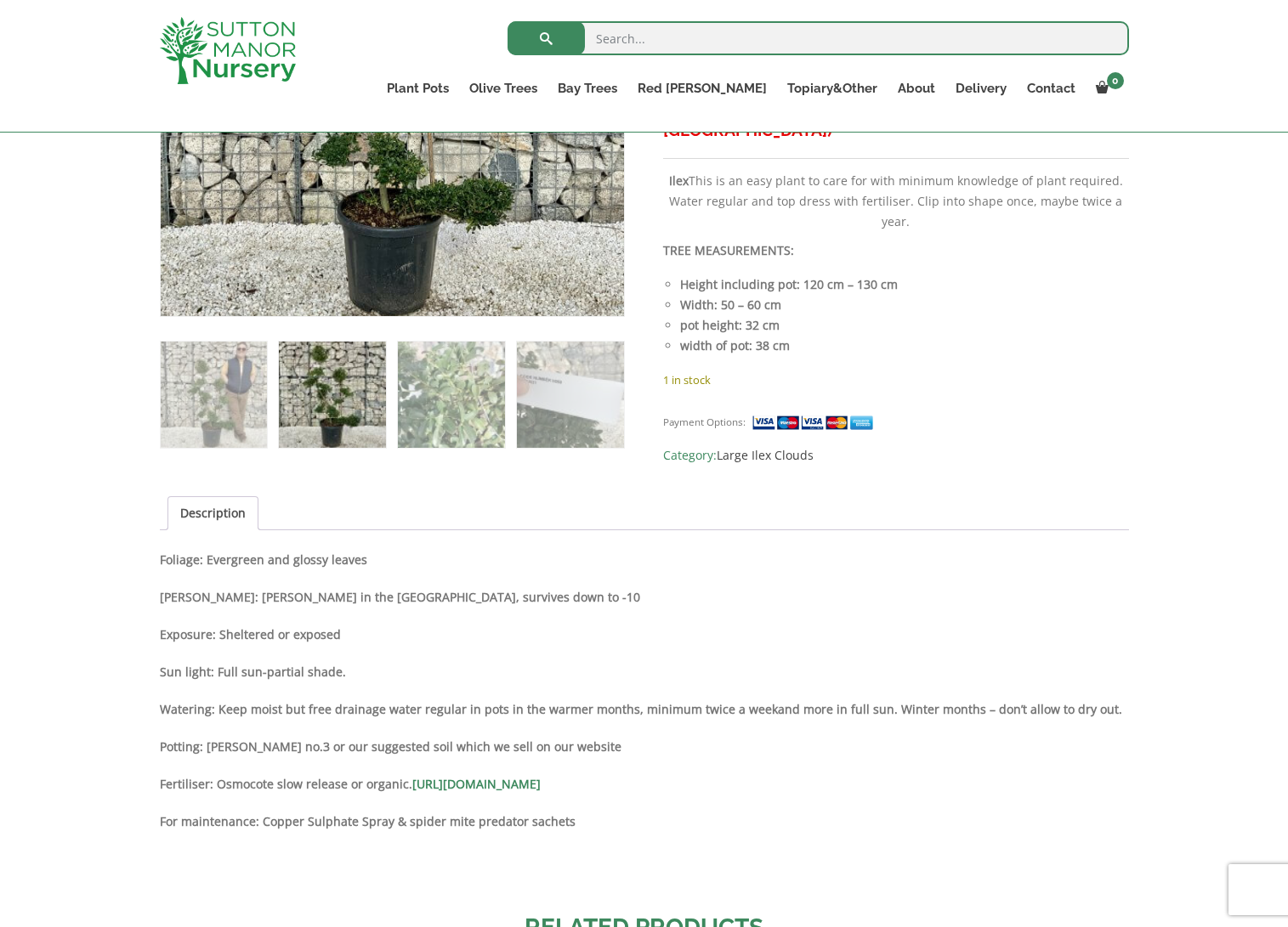
scroll to position [850, 0]
